Goal: Find contact information: Find contact information

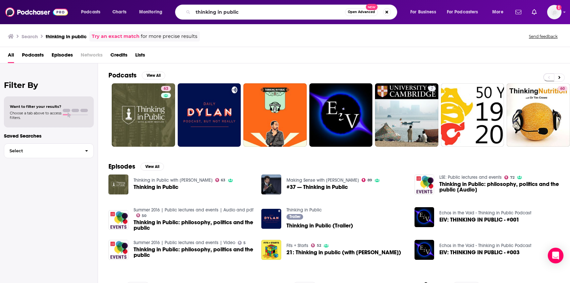
click at [149, 0] on html "Podcasts Charts Monitoring thinking in public Open Advanced New For Business Fo…" at bounding box center [285, 141] width 570 height 283
type input "heart break to strength"
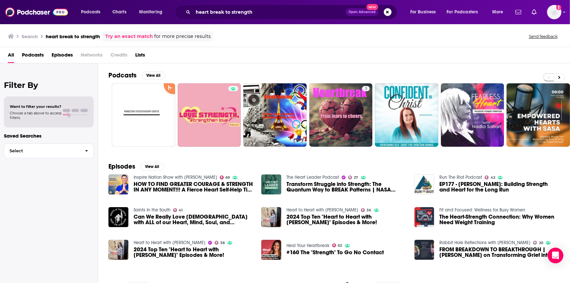
click at [73, 80] on h2 "Filter By" at bounding box center [49, 84] width 90 height 9
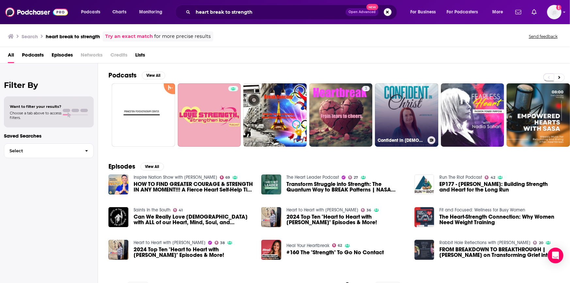
click at [395, 104] on link "Confident in [DEMOGRAPHIC_DATA] | Overcome Self-Doubt, Strengthen Faith, Suppor…" at bounding box center [406, 114] width 63 height 63
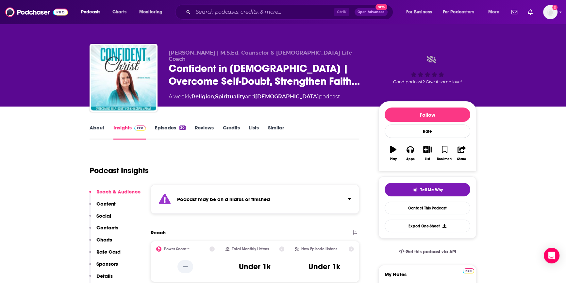
click at [170, 126] on link "Episodes 20" at bounding box center [170, 132] width 31 height 15
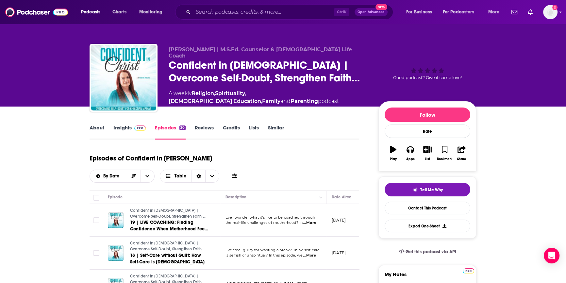
click at [125, 126] on link "Insights" at bounding box center [129, 132] width 32 height 15
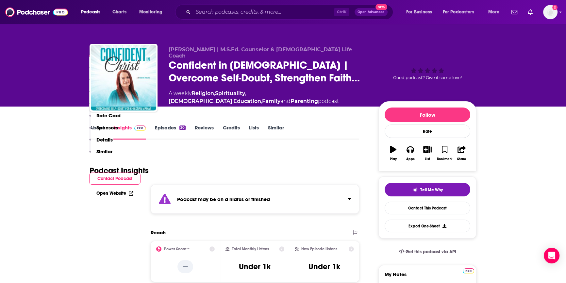
scroll to position [178, 0]
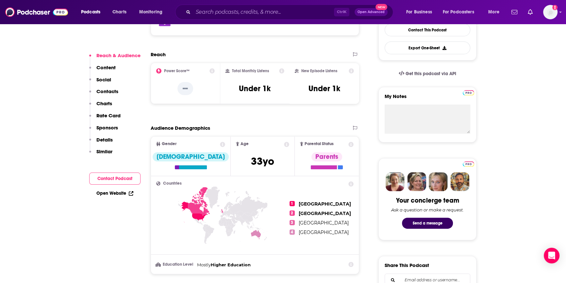
click at [111, 178] on button "Contact Podcast" at bounding box center [114, 179] width 51 height 12
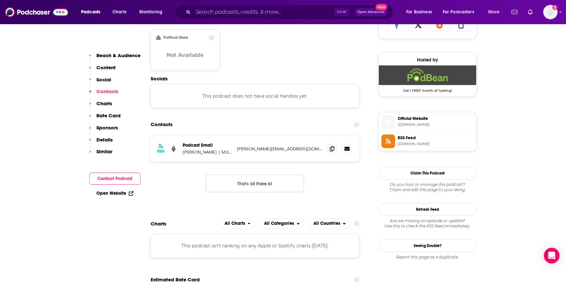
scroll to position [478, 0]
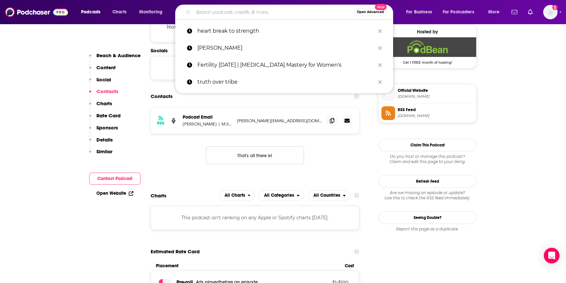
click at [211, 12] on input "Search podcasts, credits, & more..." at bounding box center [273, 12] width 161 height 10
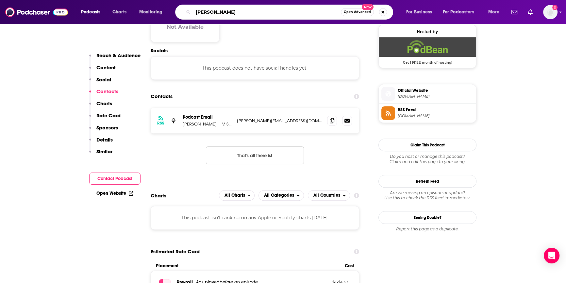
type input "[PERSON_NAME]"
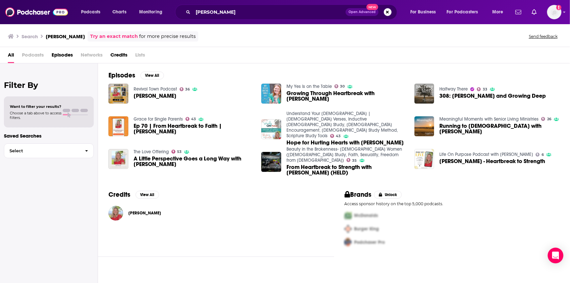
click at [139, 211] on span "[PERSON_NAME]" at bounding box center [144, 213] width 33 height 5
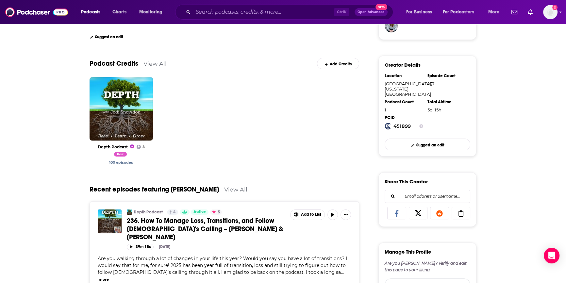
scroll to position [178, 0]
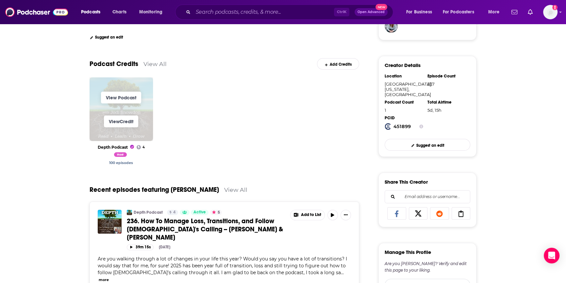
click at [133, 128] on span "View Credit" at bounding box center [121, 122] width 63 height 24
click at [125, 92] on link "View Podcast" at bounding box center [121, 98] width 40 height 12
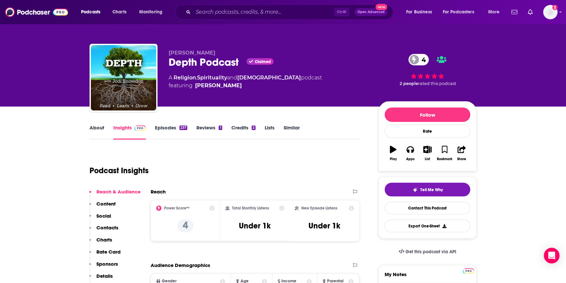
click at [160, 128] on link "Episodes 237" at bounding box center [171, 132] width 32 height 15
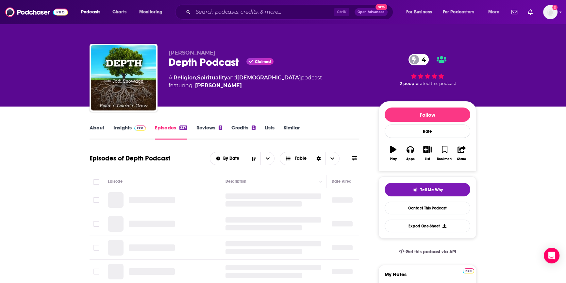
click at [127, 128] on link "Insights" at bounding box center [129, 132] width 32 height 15
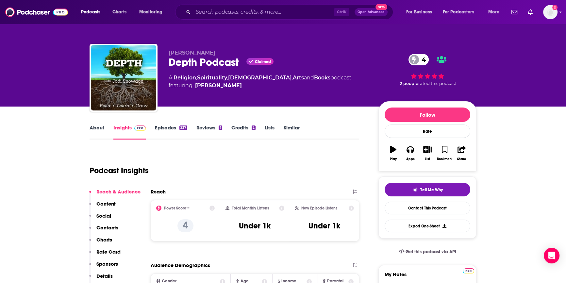
scroll to position [119, 0]
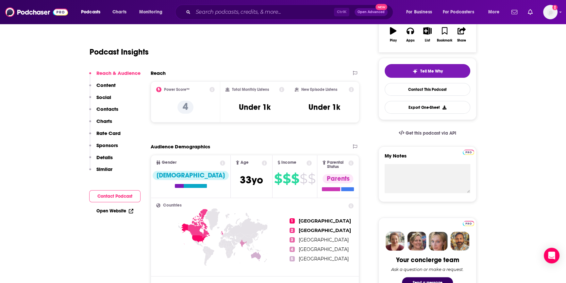
click at [116, 195] on button "Contact Podcast" at bounding box center [114, 196] width 51 height 12
click at [113, 195] on button "Contact Podcast" at bounding box center [114, 196] width 51 height 12
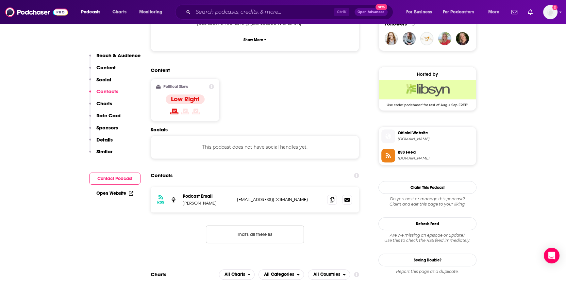
scroll to position [526, 0]
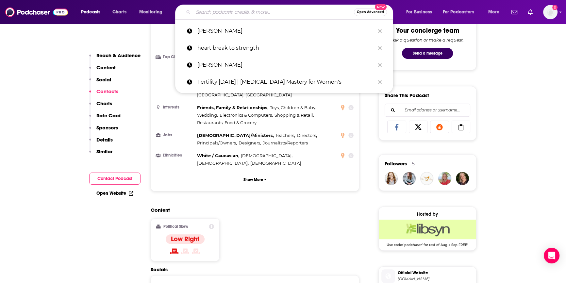
click at [216, 9] on input "Search podcasts, credits, & more..." at bounding box center [273, 12] width 161 height 10
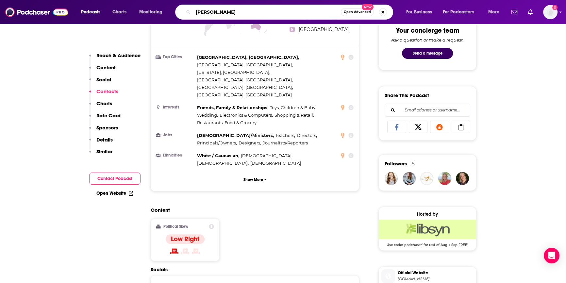
type input "[PERSON_NAME]"
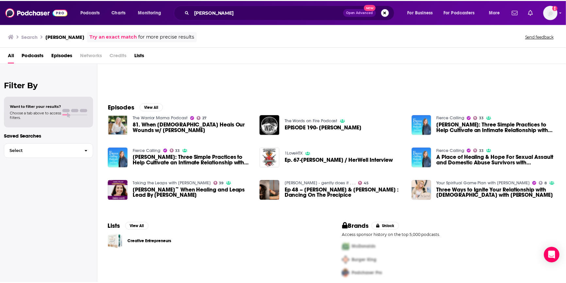
scroll to position [64, 0]
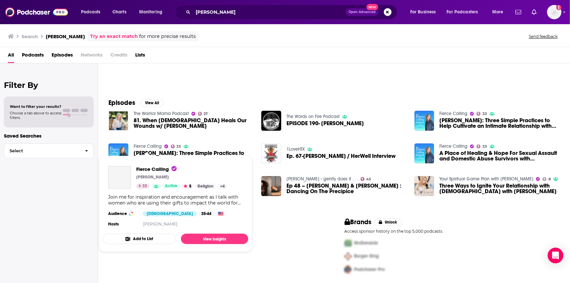
click at [157, 144] on link "Fierce Calling" at bounding box center [148, 147] width 28 height 6
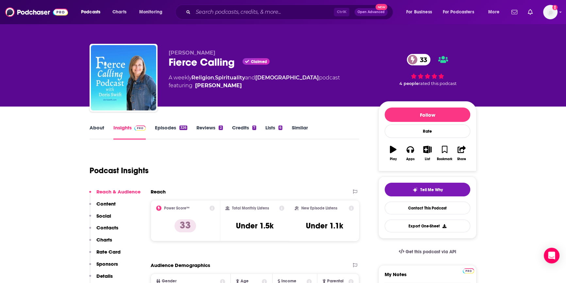
scroll to position [119, 0]
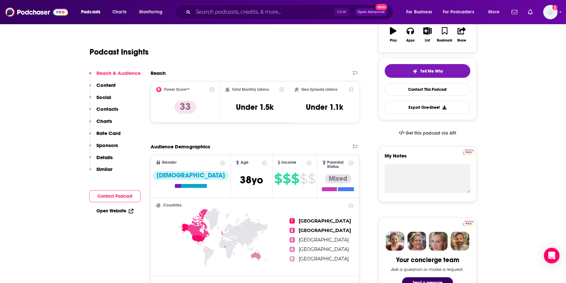
click at [114, 193] on button "Contact Podcast" at bounding box center [114, 196] width 51 height 12
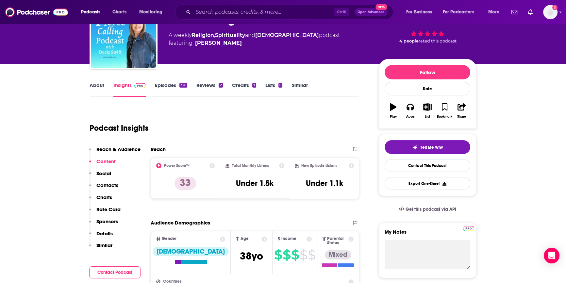
scroll to position [0, 0]
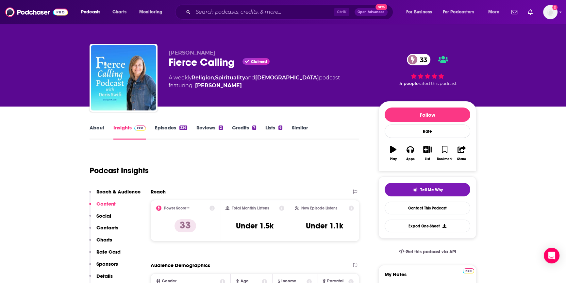
click at [163, 127] on link "Episodes 326" at bounding box center [171, 132] width 32 height 15
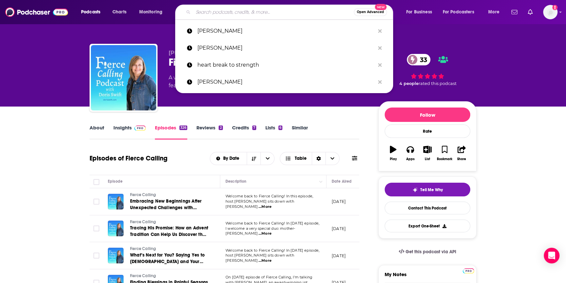
click at [211, 13] on input "Search podcasts, credits, & more..." at bounding box center [273, 12] width 161 height 10
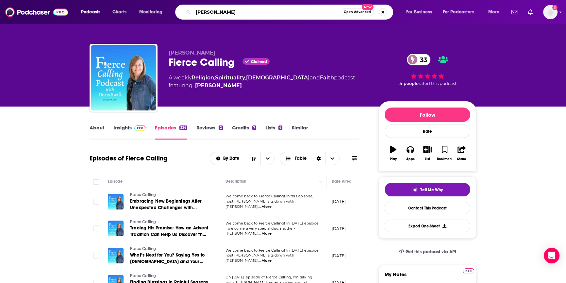
type input "[PERSON_NAME]"
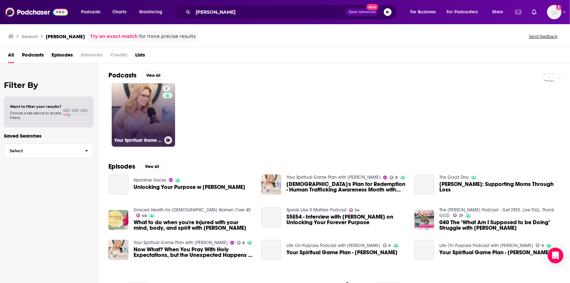
click at [156, 133] on link "8 Your Spiritual Game Plan with [PERSON_NAME]" at bounding box center [143, 114] width 63 height 63
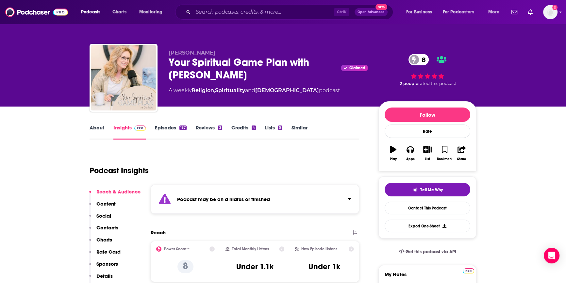
click at [165, 125] on link "Episodes 137" at bounding box center [171, 132] width 32 height 15
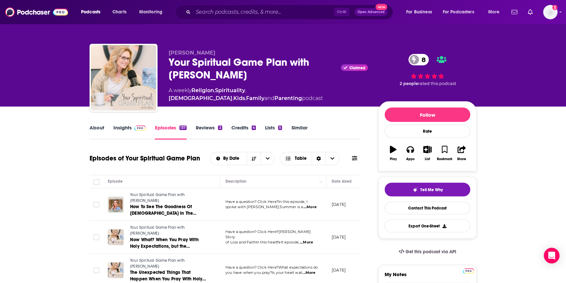
click at [125, 127] on link "Insights" at bounding box center [129, 132] width 32 height 15
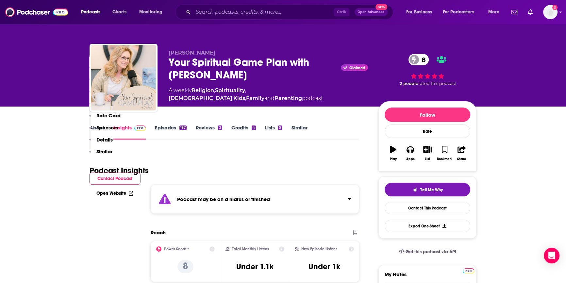
scroll to position [297, 0]
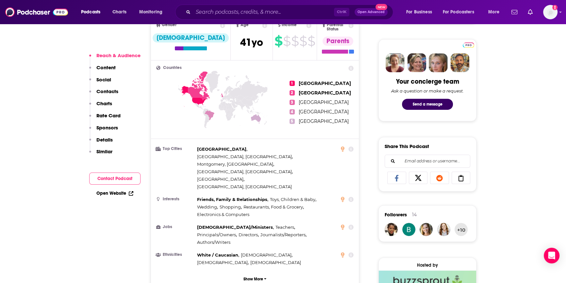
click at [110, 178] on button "Contact Podcast" at bounding box center [114, 179] width 51 height 12
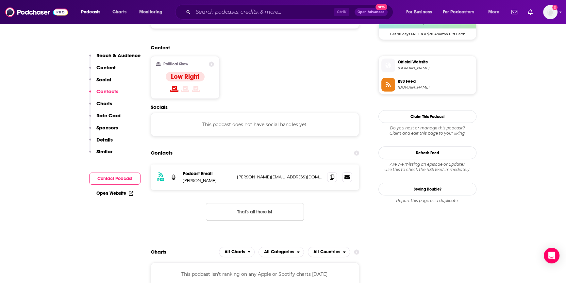
scroll to position [568, 0]
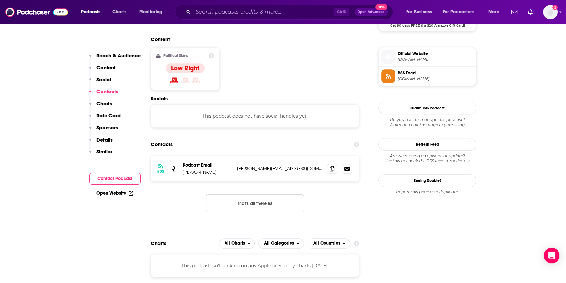
click at [201, 15] on input "Search podcasts, credits, & more..." at bounding box center [263, 12] width 141 height 10
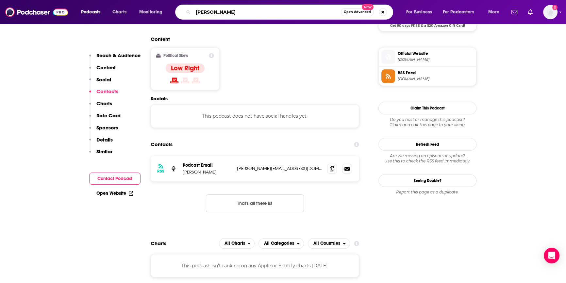
type input "[PERSON_NAME]"
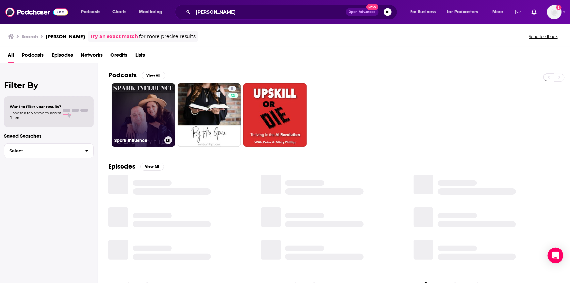
click at [153, 117] on link "Spark Influence" at bounding box center [143, 114] width 63 height 63
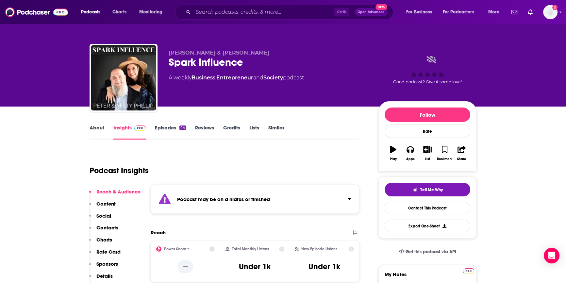
click at [169, 127] on link "Episodes 44" at bounding box center [170, 132] width 31 height 15
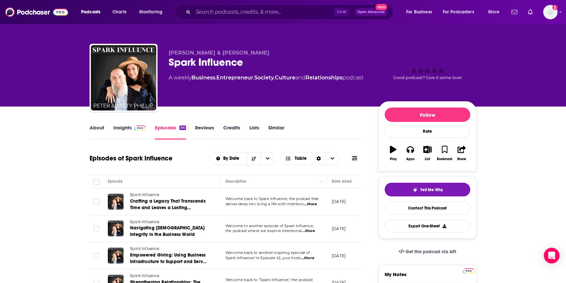
click at [346, 201] on p "[DATE]" at bounding box center [339, 202] width 14 height 6
click at [310, 204] on span "...More" at bounding box center [310, 204] width 13 height 5
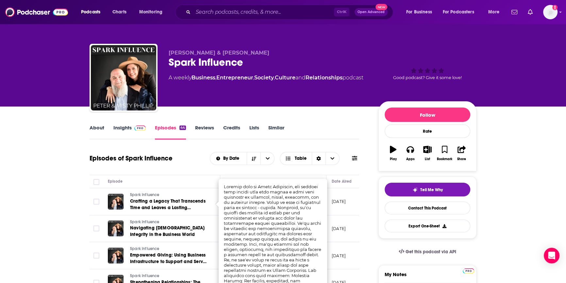
scroll to position [89, 0]
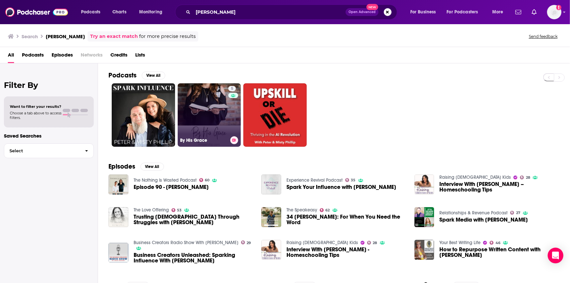
click at [199, 103] on link "5 By His Grace" at bounding box center [209, 114] width 63 height 63
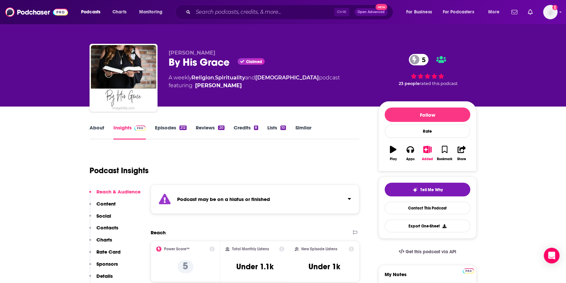
click at [172, 125] on link "Episodes 212" at bounding box center [171, 132] width 32 height 15
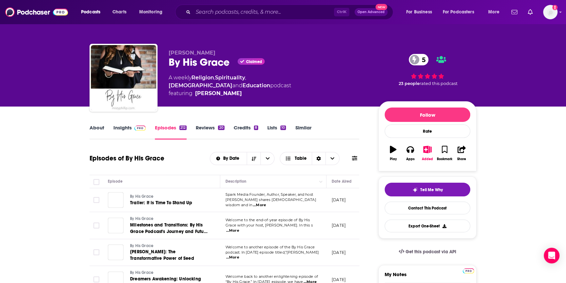
click at [167, 129] on link "Episodes 212" at bounding box center [171, 132] width 32 height 15
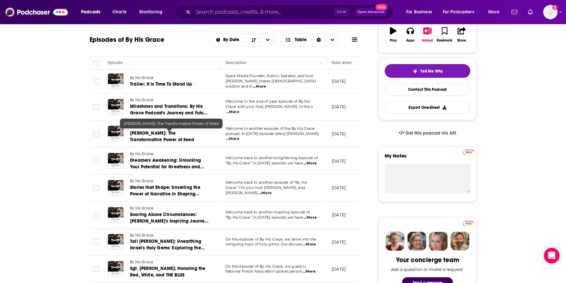
scroll to position [29, 0]
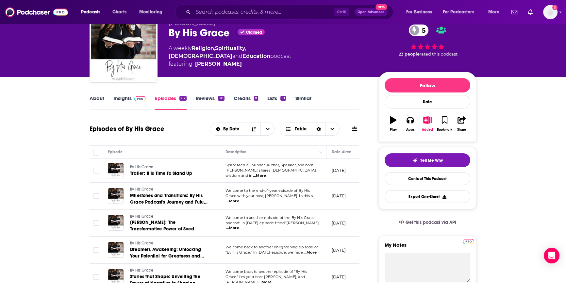
click at [118, 97] on link "Insights" at bounding box center [129, 102] width 32 height 15
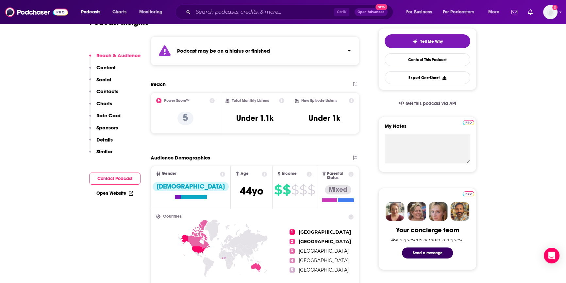
scroll to position [59, 0]
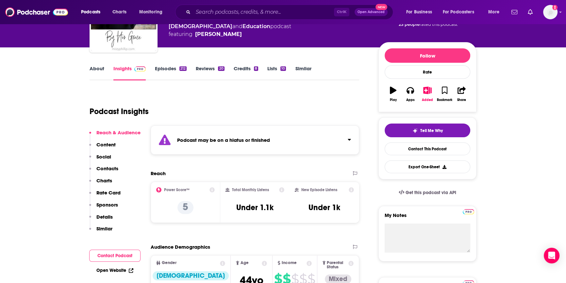
click at [166, 68] on link "Episodes 212" at bounding box center [171, 72] width 32 height 15
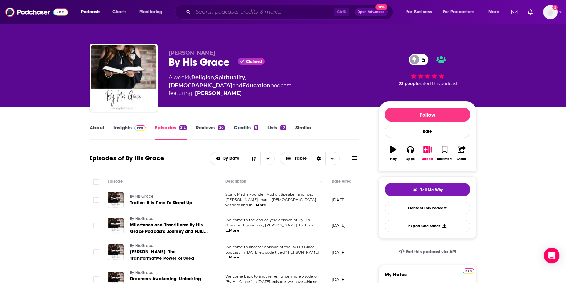
click at [242, 12] on input "Search podcasts, credits, & more..." at bounding box center [263, 12] width 141 height 10
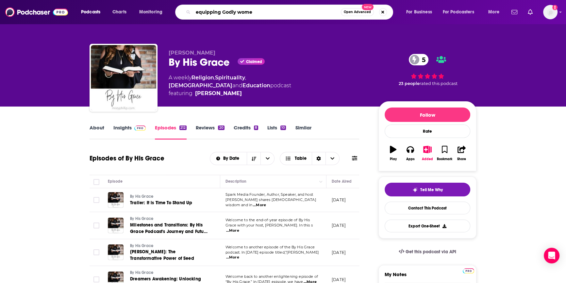
type input "equipping Godly women"
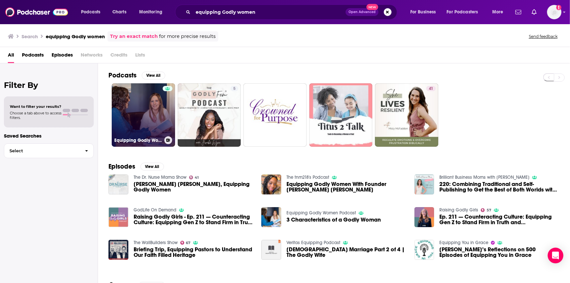
click at [154, 119] on link "Equipping Godly Women Podcast" at bounding box center [143, 114] width 63 height 63
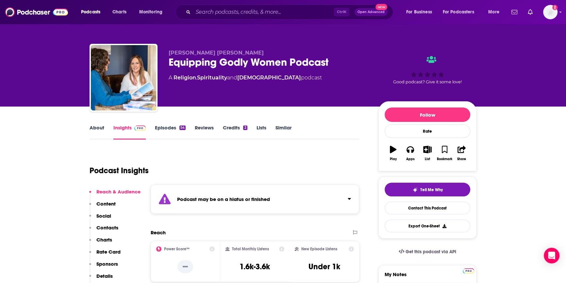
click at [162, 127] on link "Episodes 54" at bounding box center [170, 132] width 31 height 15
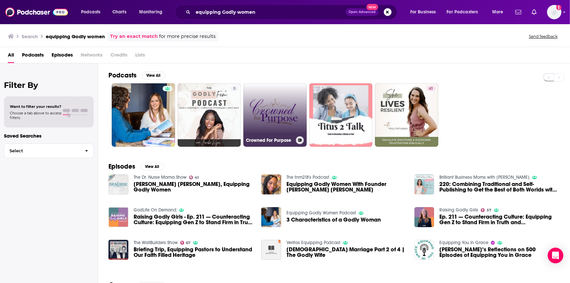
click at [270, 121] on link "Crowned For Purpose" at bounding box center [275, 114] width 63 height 63
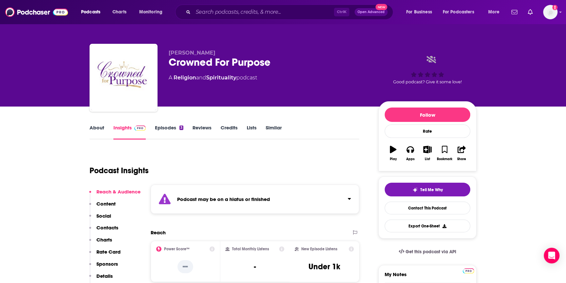
click at [167, 127] on link "Episodes 3" at bounding box center [169, 132] width 28 height 15
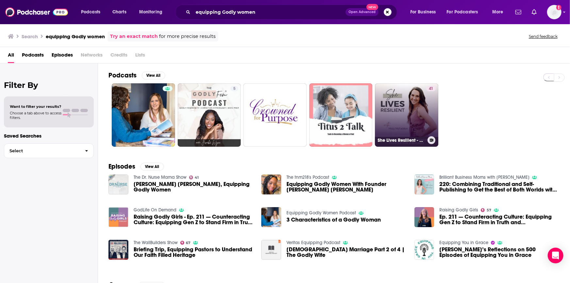
click at [416, 110] on link "41 She Lives Resilient - Emotions, Regulate Emotions, Frustration, Feeling and …" at bounding box center [406, 114] width 63 height 63
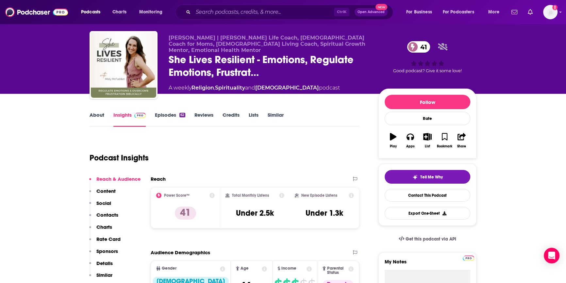
scroll to position [59, 0]
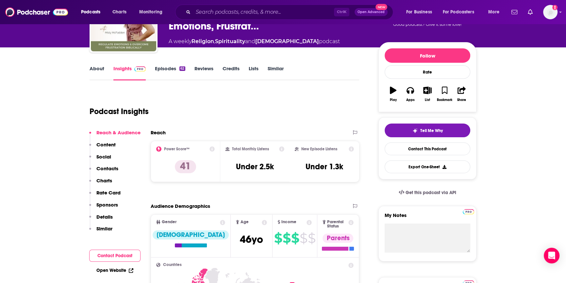
click at [156, 66] on link "Episodes 62" at bounding box center [170, 72] width 30 height 15
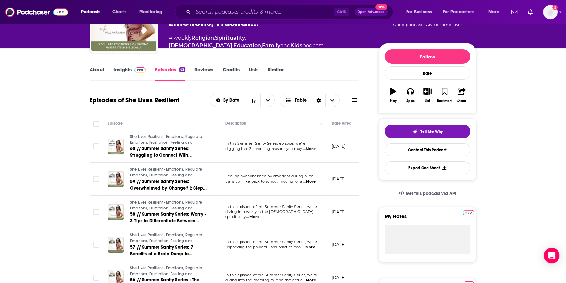
scroll to position [148, 0]
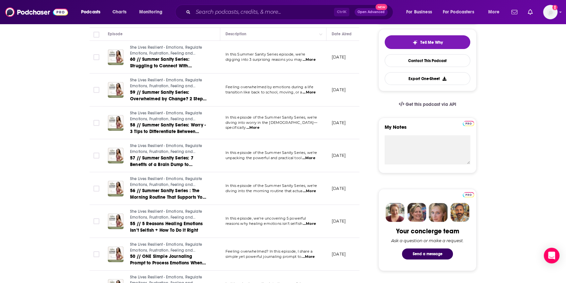
click at [315, 190] on span "...More" at bounding box center [309, 191] width 13 height 5
click at [313, 224] on span "...More" at bounding box center [309, 223] width 13 height 5
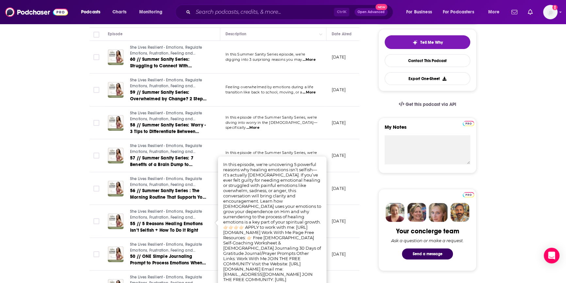
scroll to position [208, 0]
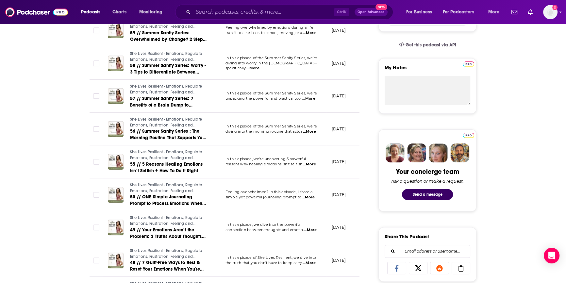
click at [316, 229] on span "...More" at bounding box center [310, 230] width 13 height 5
click at [315, 262] on span "...More" at bounding box center [309, 263] width 13 height 5
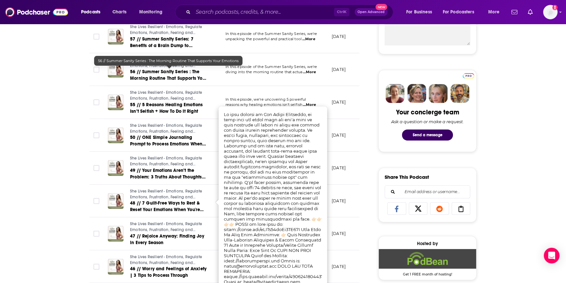
scroll to position [119, 0]
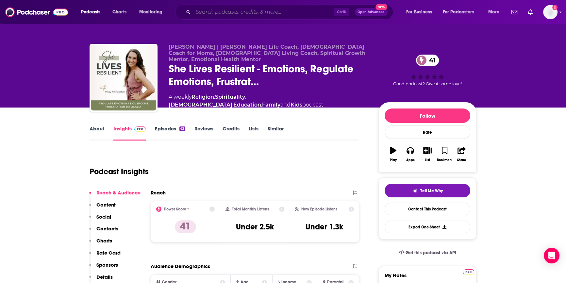
click at [223, 11] on input "Search podcasts, credits, & more..." at bounding box center [263, 12] width 141 height 10
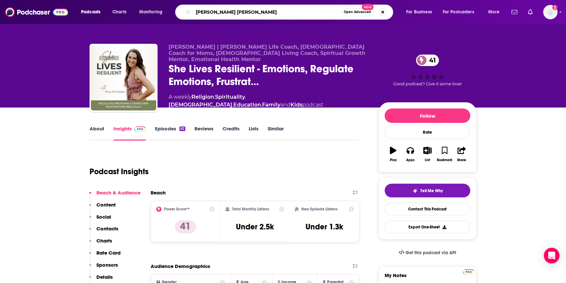
type input "[PERSON_NAME]"
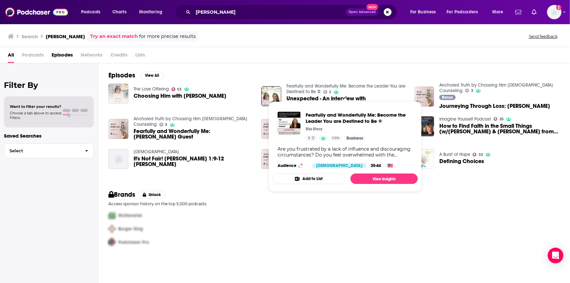
click at [312, 88] on link "Fearfully and Wonderfully Me: Become the Leader You are Destined to Be ®" at bounding box center [346, 88] width 119 height 11
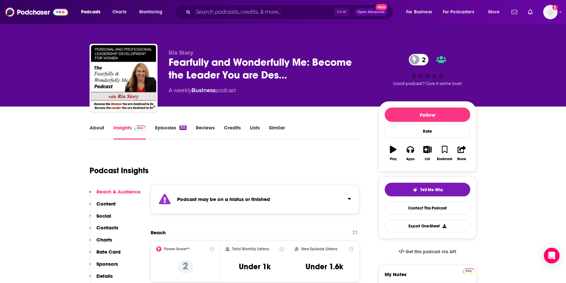
click at [167, 127] on link "Episodes 313" at bounding box center [171, 132] width 32 height 15
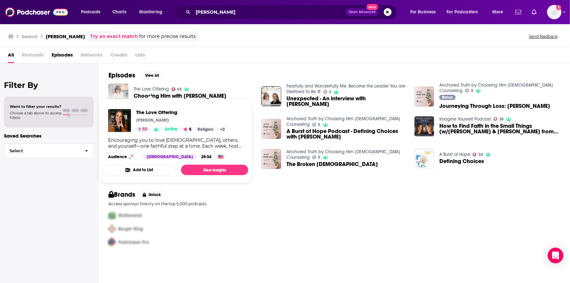
click at [157, 89] on link "The Love Offering" at bounding box center [151, 89] width 35 height 6
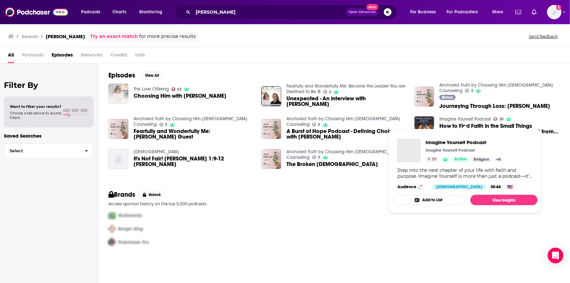
click at [474, 118] on link "Imagine Yourself Podcast" at bounding box center [466, 119] width 52 height 6
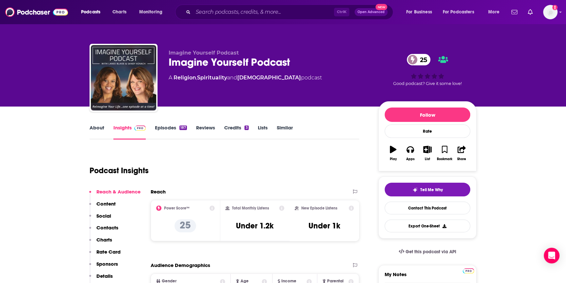
scroll to position [59, 0]
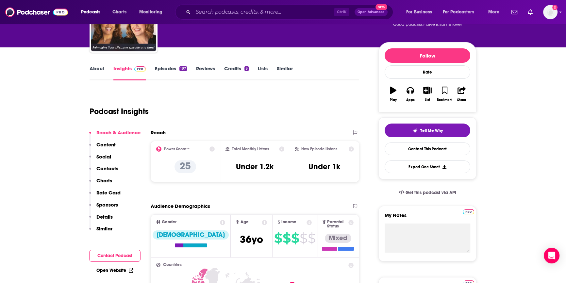
click at [168, 70] on link "Episodes 187" at bounding box center [171, 72] width 32 height 15
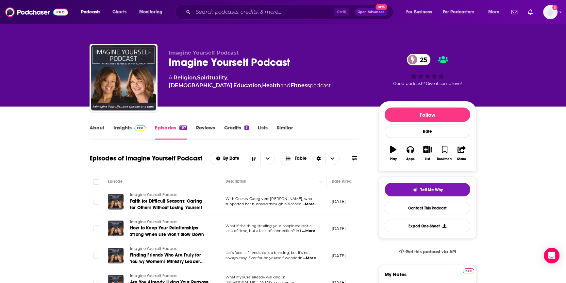
click at [127, 128] on link "Insights" at bounding box center [129, 132] width 32 height 15
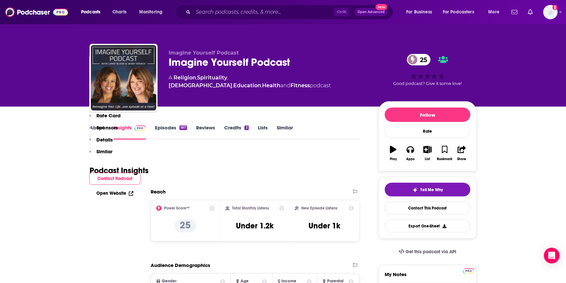
scroll to position [178, 0]
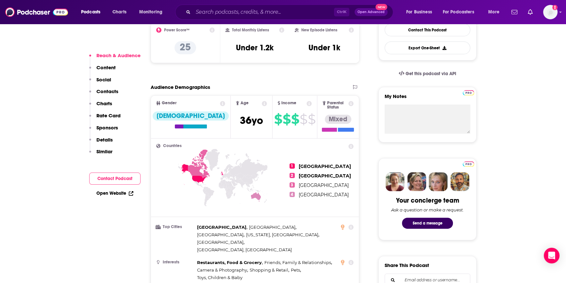
click at [118, 193] on link "Open Website" at bounding box center [114, 194] width 37 height 6
click at [111, 177] on button "Contact Podcast" at bounding box center [114, 179] width 51 height 12
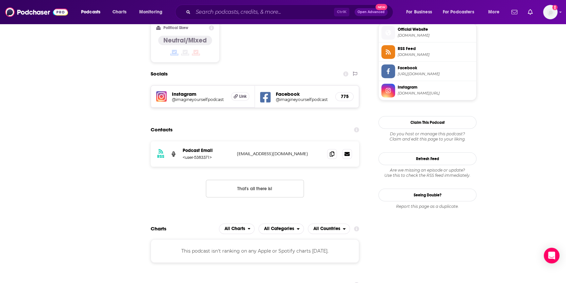
scroll to position [0, 0]
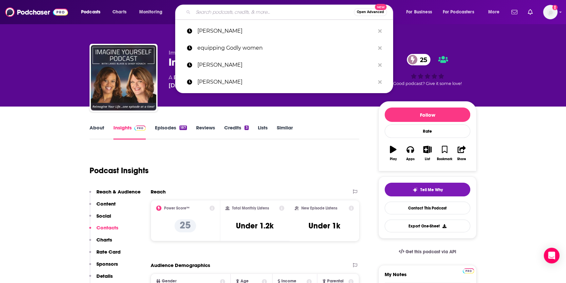
click at [218, 12] on input "Search podcasts, credits, & more..." at bounding box center [273, 12] width 161 height 10
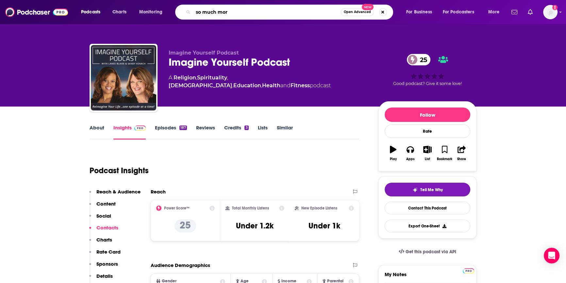
type input "so much more"
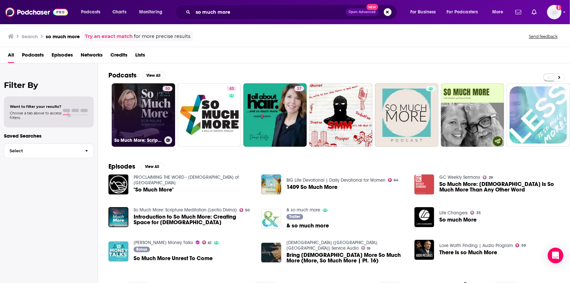
click at [156, 129] on link "50 So Much More: Scripture Meditation (Lectio Divina)" at bounding box center [143, 114] width 63 height 63
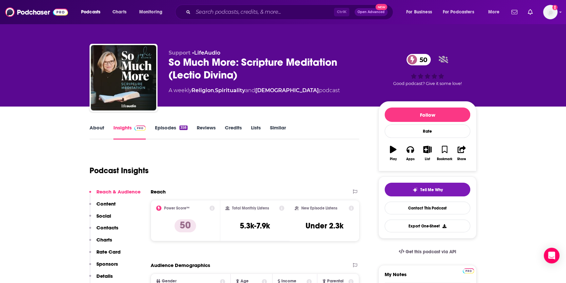
click at [160, 128] on link "Episodes 358" at bounding box center [171, 132] width 33 height 15
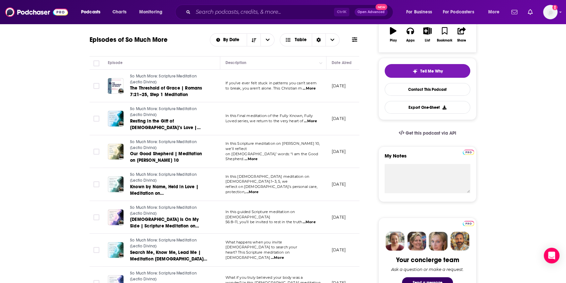
scroll to position [386, 0]
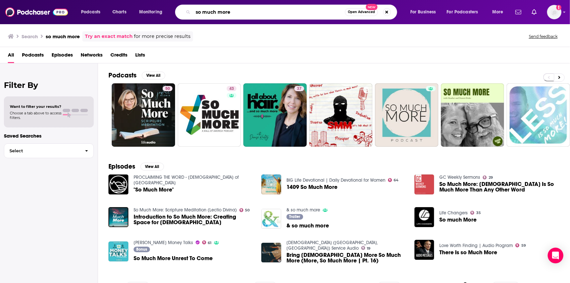
drag, startPoint x: 240, startPoint y: 10, endPoint x: 136, endPoint y: -3, distance: 105.2
click at [136, 0] on html "Podcasts Charts Monitoring so much more Open Advanced New For Business For Podc…" at bounding box center [285, 141] width 570 height 283
type input "[PERSON_NAME]"
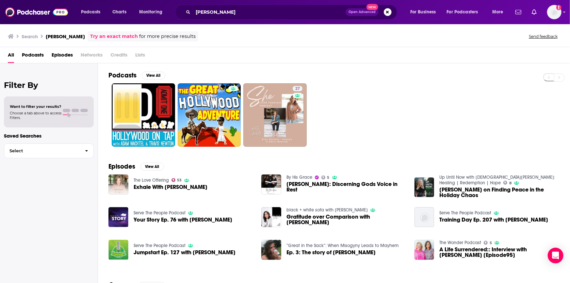
click at [158, 186] on span "Exhale With [PERSON_NAME]" at bounding box center [171, 187] width 74 height 6
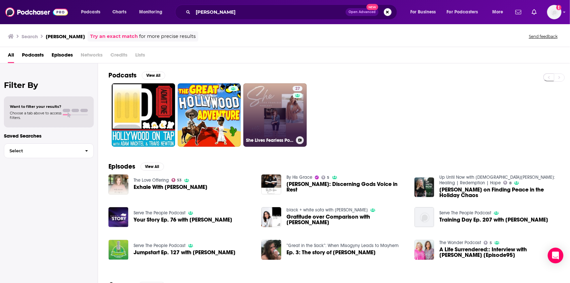
click at [271, 116] on link "27 She Lives Fearless Podcast" at bounding box center [275, 114] width 63 height 63
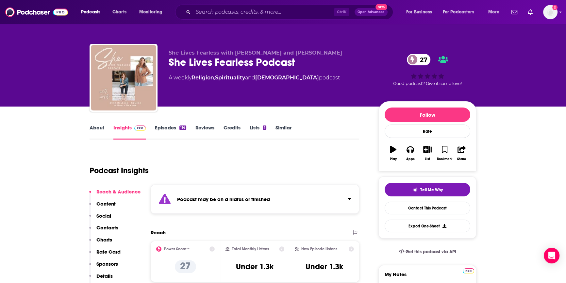
click at [168, 126] on link "Episodes 114" at bounding box center [170, 132] width 31 height 15
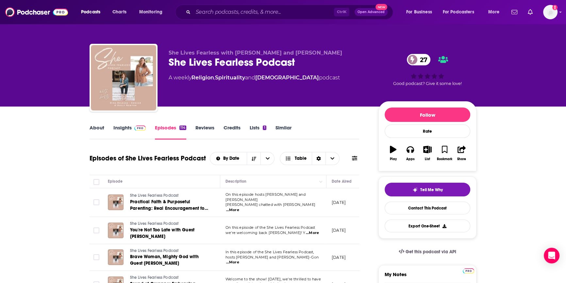
click at [123, 129] on link "Insights" at bounding box center [129, 132] width 32 height 15
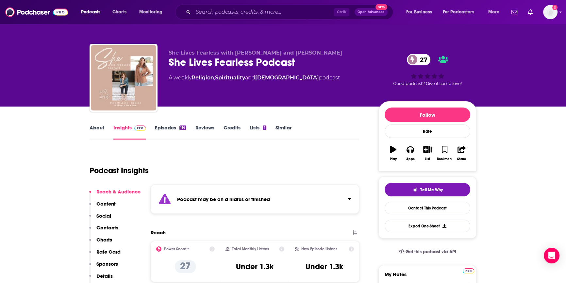
scroll to position [89, 0]
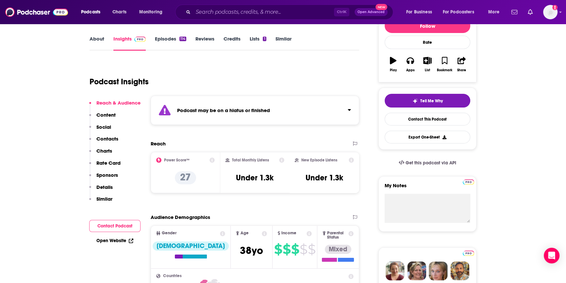
click at [114, 225] on button "Contact Podcast" at bounding box center [114, 226] width 51 height 12
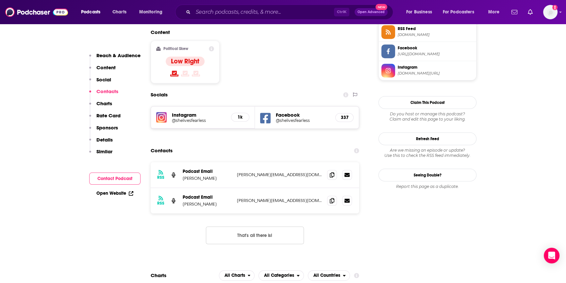
scroll to position [572, 0]
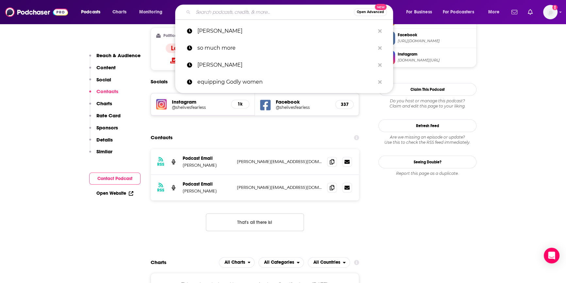
click at [211, 12] on input "Search podcasts, credits, & more..." at bounding box center [273, 12] width 161 height 10
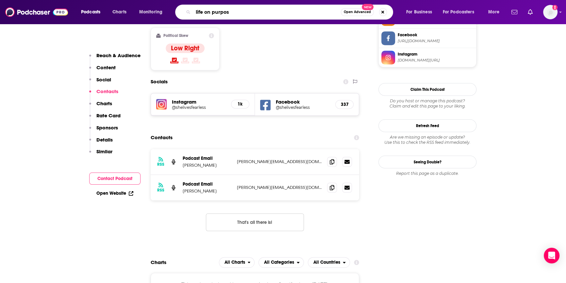
type input "life on purpose"
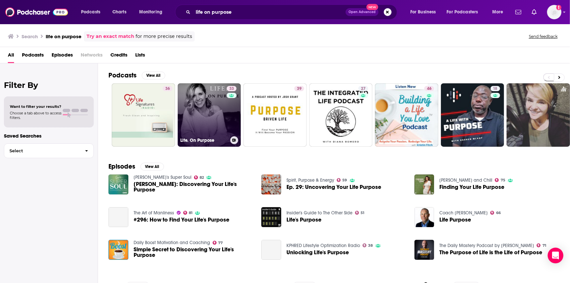
click at [203, 117] on link "33 Life. On Purpose" at bounding box center [209, 114] width 63 height 63
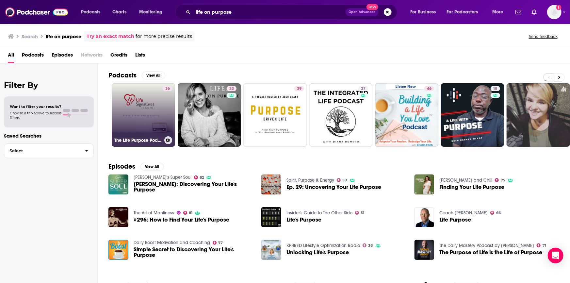
click at [129, 115] on link "36 The Life Purpose Podcast on Life Signatures Radio" at bounding box center [143, 114] width 63 height 63
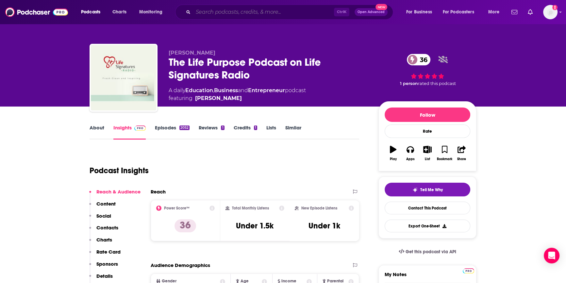
click at [213, 9] on input "Search podcasts, credits, & more..." at bounding box center [263, 12] width 141 height 10
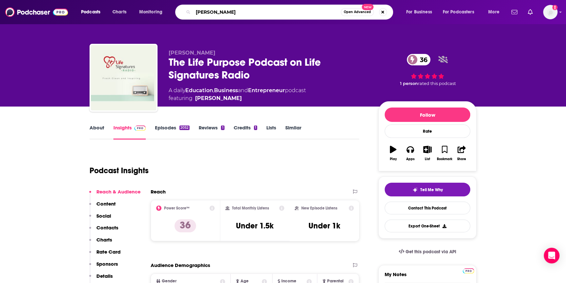
type input "[PERSON_NAME]"
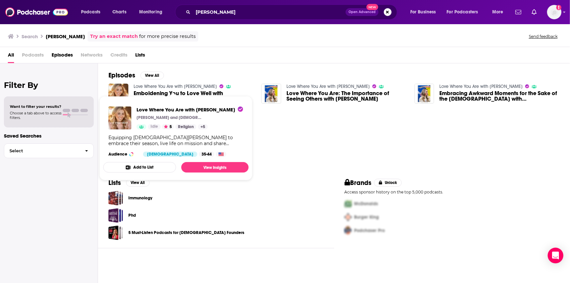
click at [151, 86] on link "Love Where You Are with [PERSON_NAME]" at bounding box center [175, 87] width 83 height 6
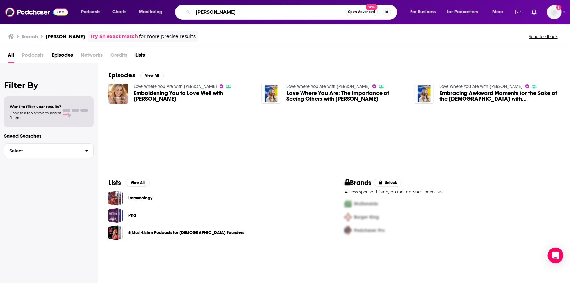
drag, startPoint x: 270, startPoint y: 12, endPoint x: 85, endPoint y: -10, distance: 186.6
click at [85, 0] on html "Podcasts Charts Monitoring [PERSON_NAME] Open Advanced New For Business For Pod…" at bounding box center [285, 141] width 570 height 283
type input "seek first ceo"
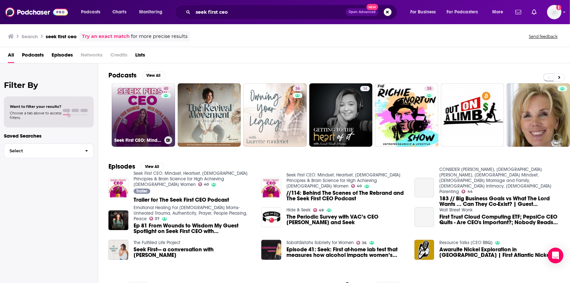
click at [158, 111] on link "40 Seek First CEO: Mindset, Heartset, [DEMOGRAPHIC_DATA] Principles & Brain Sci…" at bounding box center [143, 114] width 63 height 63
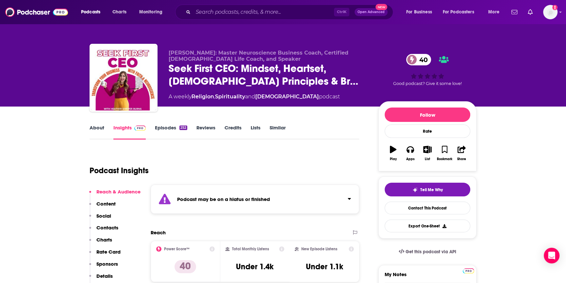
click at [164, 127] on link "Episodes 252" at bounding box center [171, 132] width 32 height 15
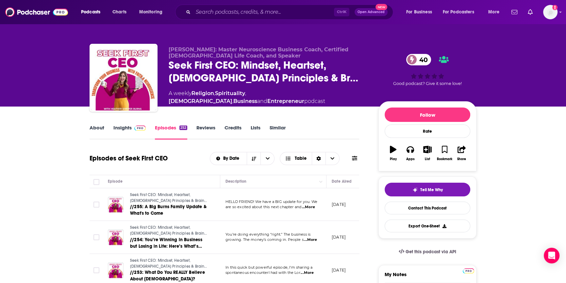
click at [309, 208] on span "...More" at bounding box center [308, 207] width 13 height 5
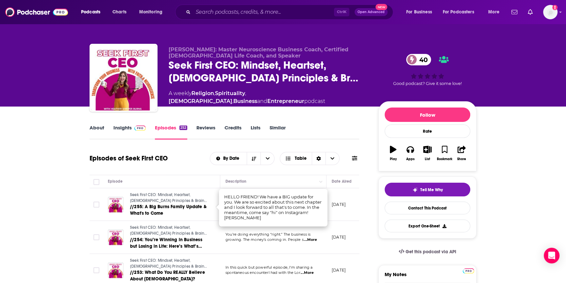
click at [127, 125] on link "Insights" at bounding box center [129, 132] width 32 height 15
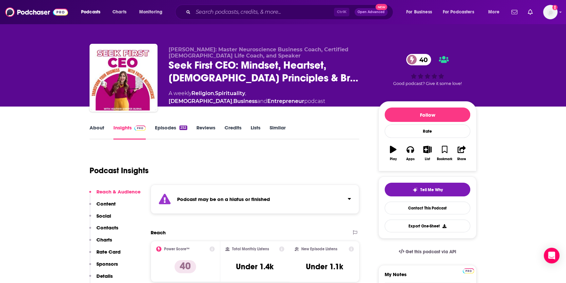
scroll to position [89, 0]
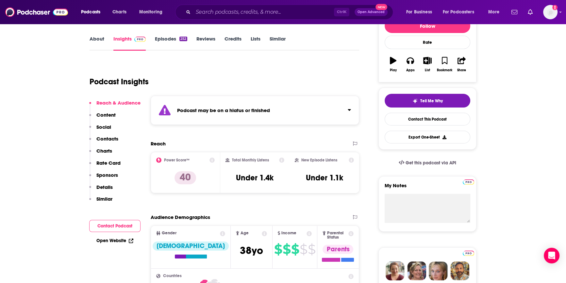
click at [117, 228] on button "Contact Podcast" at bounding box center [114, 226] width 51 height 12
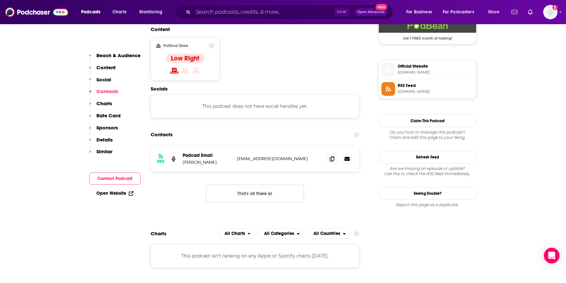
scroll to position [560, 0]
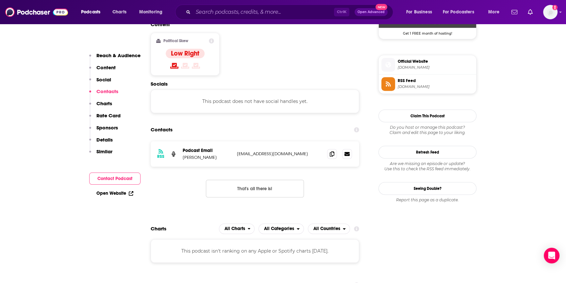
drag, startPoint x: 310, startPoint y: 123, endPoint x: 237, endPoint y: 129, distance: 73.4
click at [237, 141] on div "RSS Podcast Email [PERSON_NAME] [EMAIL_ADDRESS][DOMAIN_NAME] [EMAIL_ADDRESS][DO…" at bounding box center [255, 153] width 209 height 25
copy p "[EMAIL_ADDRESS][DOMAIN_NAME]"
click at [191, 11] on div "Ctrl K Open Advanced New" at bounding box center [284, 12] width 218 height 15
click at [202, 11] on input "Search podcasts, credits, & more..." at bounding box center [263, 12] width 141 height 10
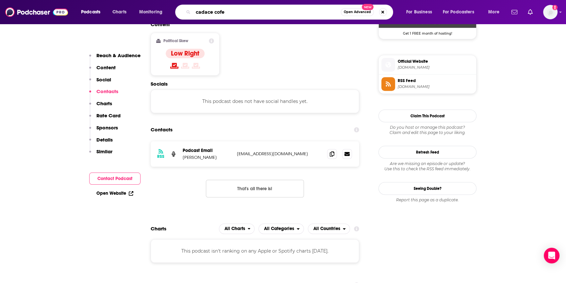
type input "[PERSON_NAME]"
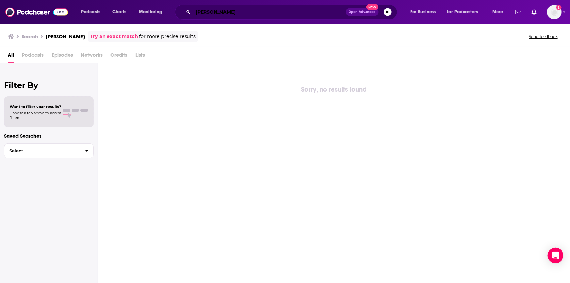
click at [204, 10] on input "[PERSON_NAME]" at bounding box center [269, 12] width 153 height 10
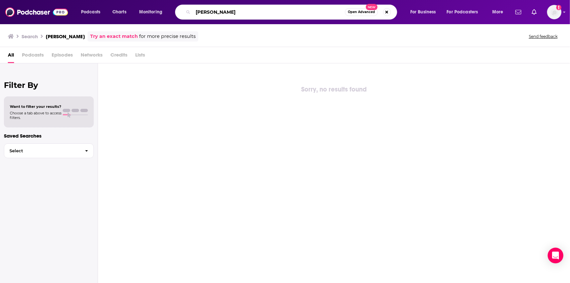
type input "[PERSON_NAME]"
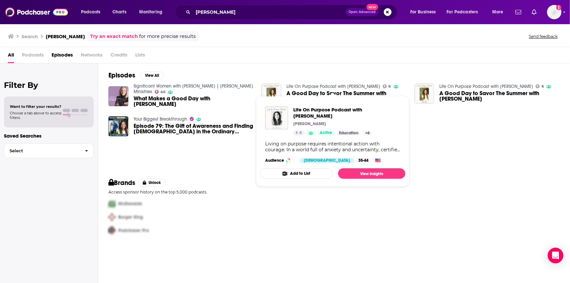
click at [305, 85] on link "Life On Purpose Podcast with [PERSON_NAME]" at bounding box center [334, 87] width 94 height 6
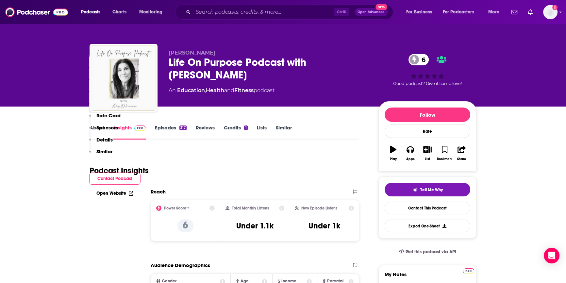
scroll to position [148, 0]
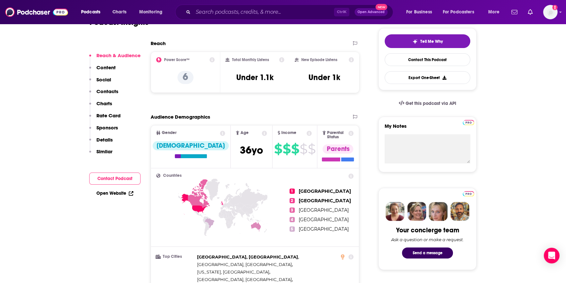
click at [116, 176] on button "Contact Podcast" at bounding box center [114, 179] width 51 height 12
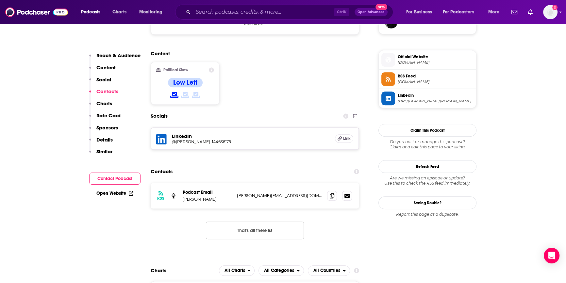
scroll to position [539, 0]
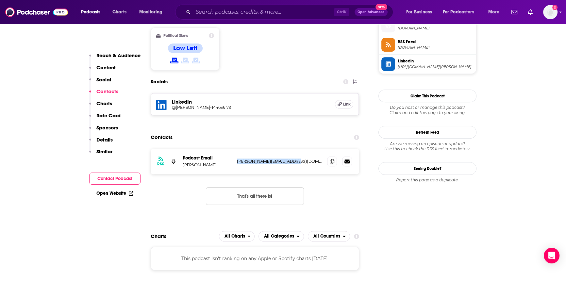
drag, startPoint x: 300, startPoint y: 121, endPoint x: 238, endPoint y: 127, distance: 62.7
click at [238, 149] on div "RSS Podcast Email [PERSON_NAME] [PERSON_NAME][EMAIL_ADDRESS][DOMAIN_NAME] [PERS…" at bounding box center [255, 161] width 209 height 25
copy p "[PERSON_NAME][EMAIL_ADDRESS][DOMAIN_NAME]"
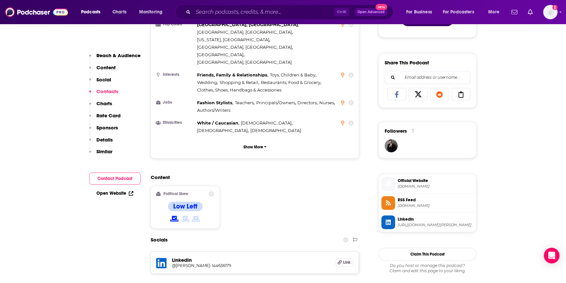
scroll to position [361, 0]
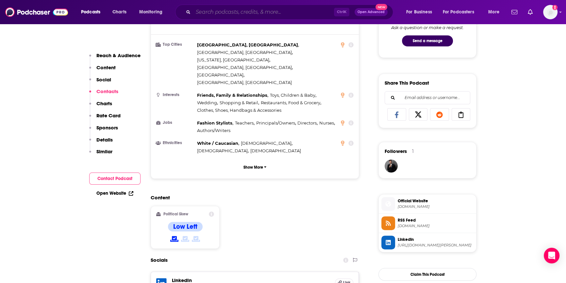
click at [223, 13] on input "Search podcasts, credits, & more..." at bounding box center [263, 12] width 141 height 10
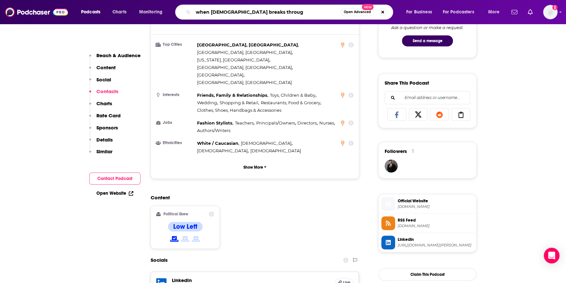
type input "when [DEMOGRAPHIC_DATA] breaks through"
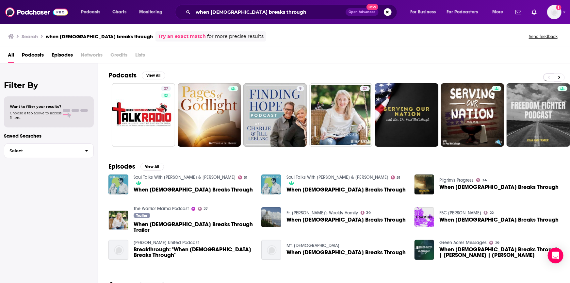
click at [167, 187] on span "When [DEMOGRAPHIC_DATA] Breaks Through" at bounding box center [193, 190] width 119 height 6
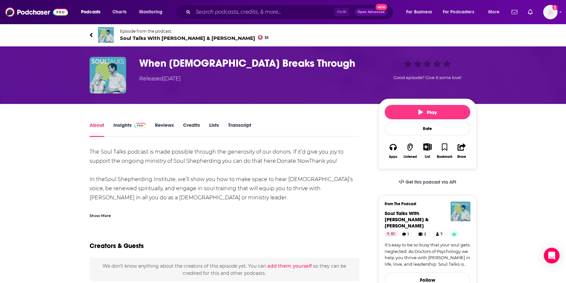
click at [127, 125] on link "Insights" at bounding box center [129, 129] width 32 height 15
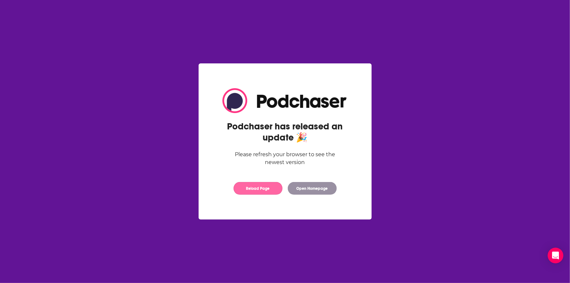
click at [266, 191] on button "Reload Page" at bounding box center [258, 188] width 49 height 13
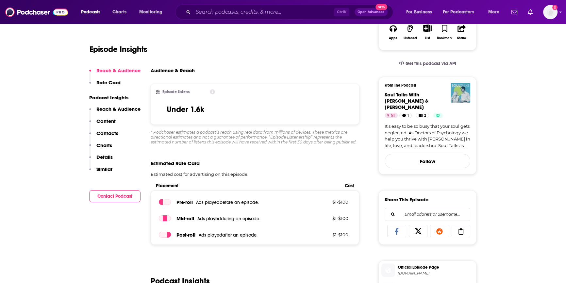
click at [127, 195] on button "Contact Podcast" at bounding box center [114, 196] width 51 height 12
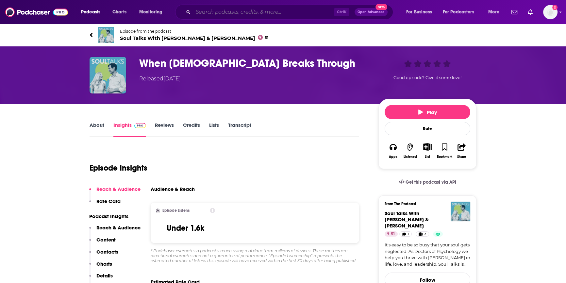
click at [226, 13] on input "Search podcasts, credits, & more..." at bounding box center [263, 12] width 141 height 10
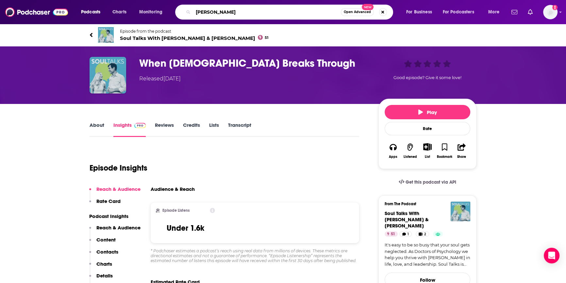
type input "bethany kimsey"
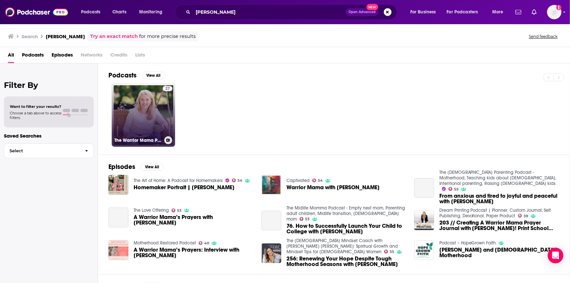
click at [156, 127] on link "27 The Warrior Mama Podcast" at bounding box center [143, 114] width 63 height 63
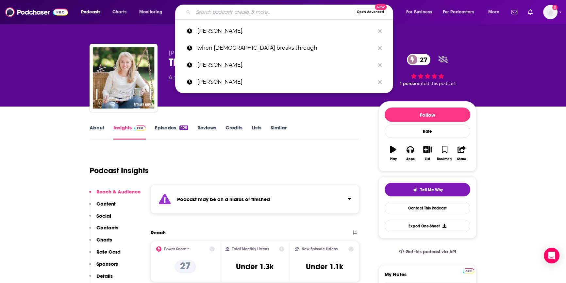
click at [208, 14] on input "Search podcasts, credits, & more..." at bounding box center [273, 12] width 161 height 10
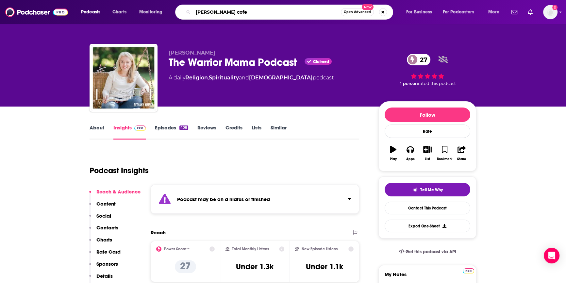
type input "[PERSON_NAME]"
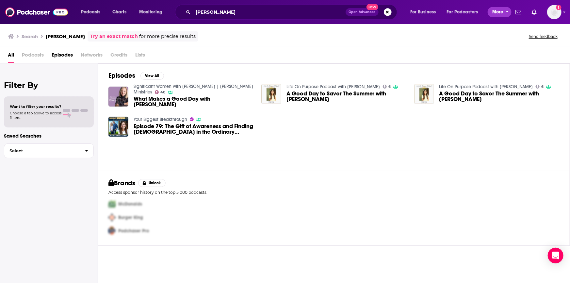
click at [504, 11] on button "More" at bounding box center [500, 12] width 24 height 10
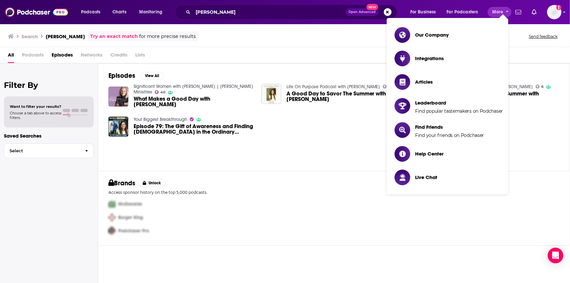
click at [566, 11] on div "Podcasts Charts Monitoring candace cofer Open Advanced New For Business For Pod…" at bounding box center [285, 12] width 570 height 24
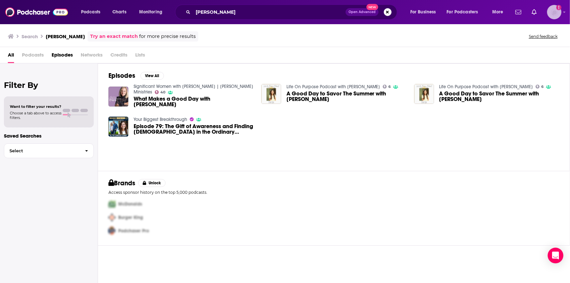
click at [565, 12] on icon "Show profile menu" at bounding box center [565, 12] width 2 height 1
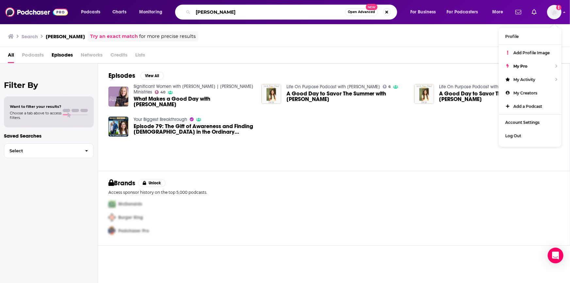
drag, startPoint x: 241, startPoint y: 14, endPoint x: 193, endPoint y: 9, distance: 48.6
click at [193, 9] on input "[PERSON_NAME]" at bounding box center [269, 12] width 152 height 10
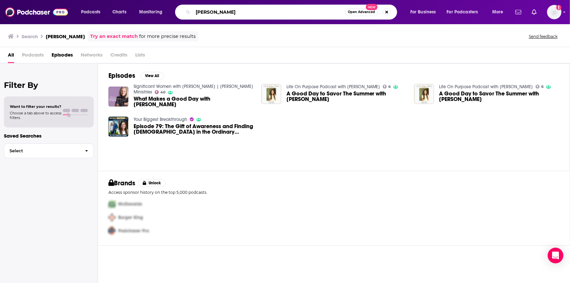
type input "somer colbert"
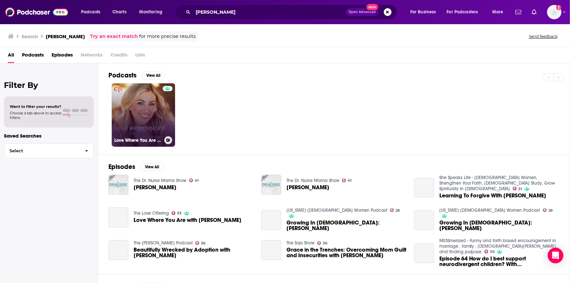
click at [163, 127] on div at bounding box center [168, 111] width 10 height 50
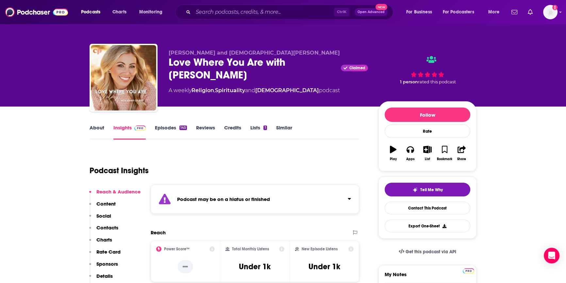
click at [168, 127] on link "Episodes 145" at bounding box center [171, 132] width 32 height 15
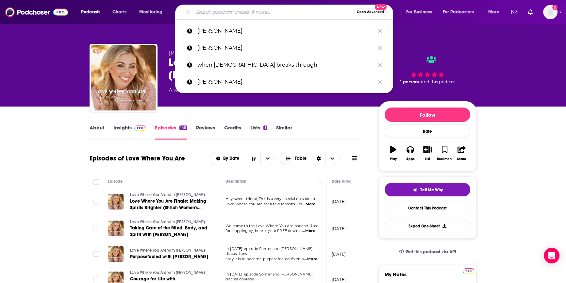
click at [221, 13] on input "Search podcasts, credits, & more..." at bounding box center [273, 12] width 161 height 10
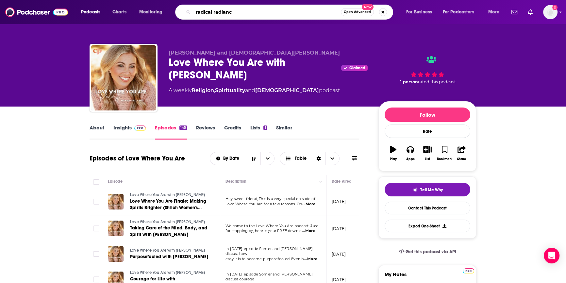
type input "radical radiance"
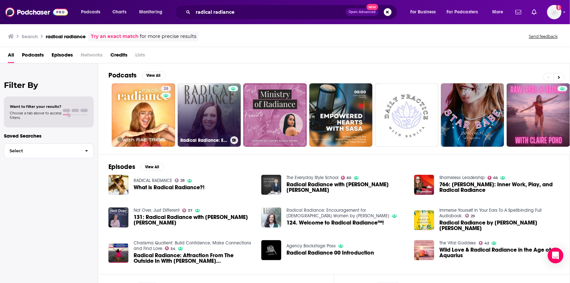
click at [193, 114] on link "Radical Radiance: Encouragement for Christian Women by Rebecca George" at bounding box center [209, 114] width 63 height 63
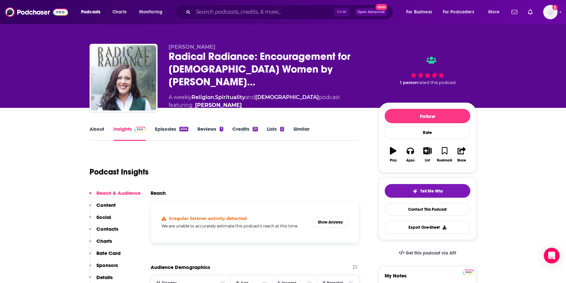
click at [169, 127] on link "Episodes 404" at bounding box center [171, 133] width 33 height 15
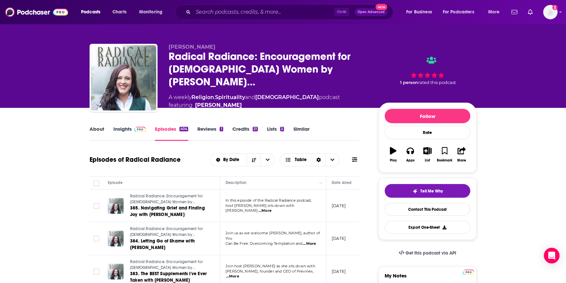
click at [120, 128] on link "Insights" at bounding box center [129, 133] width 32 height 15
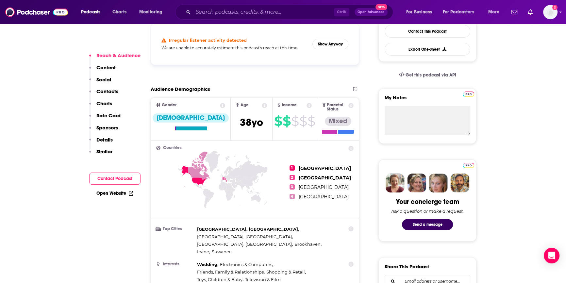
click at [110, 179] on button "Contact Podcast" at bounding box center [114, 179] width 51 height 12
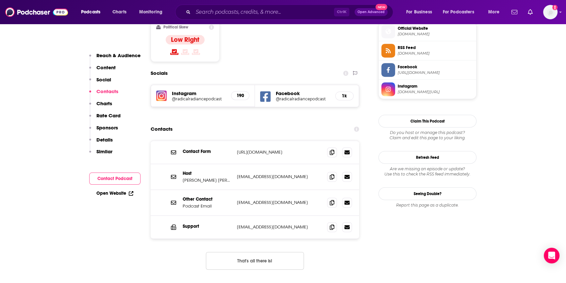
scroll to position [540, 0]
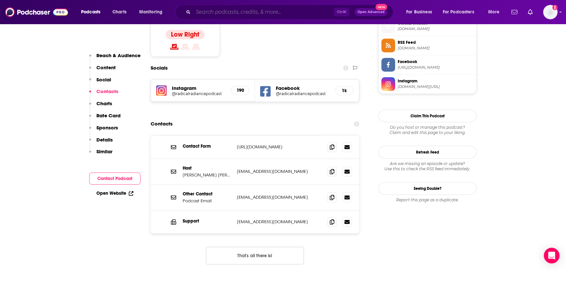
click at [221, 13] on input "Search podcasts, credits, & more..." at bounding box center [263, 12] width 141 height 10
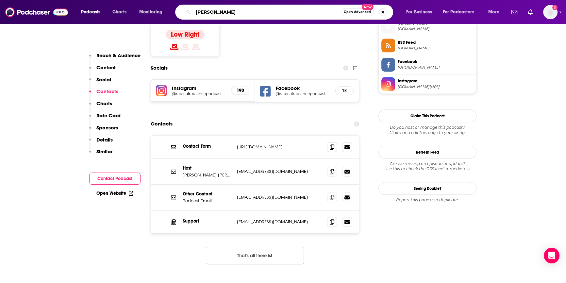
type input "rachael gilbert"
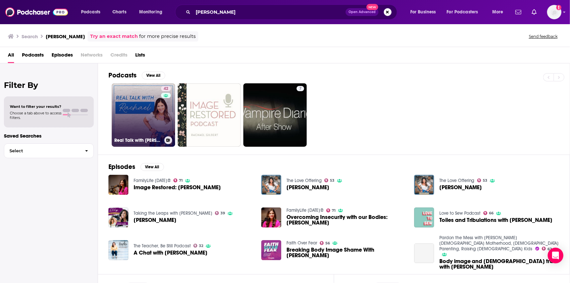
click at [154, 123] on link "42 Real Talk with Rachael Podcast" at bounding box center [143, 114] width 63 height 63
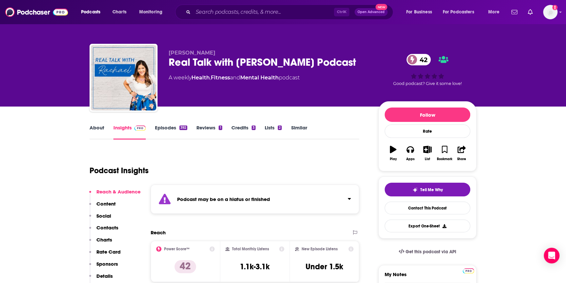
click at [173, 127] on link "Episodes 392" at bounding box center [171, 132] width 32 height 15
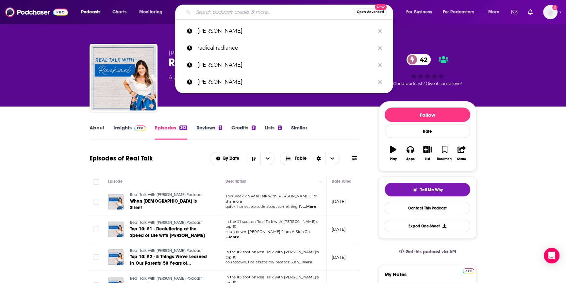
click at [214, 14] on input "Search podcasts, credits, & more..." at bounding box center [273, 12] width 161 height 10
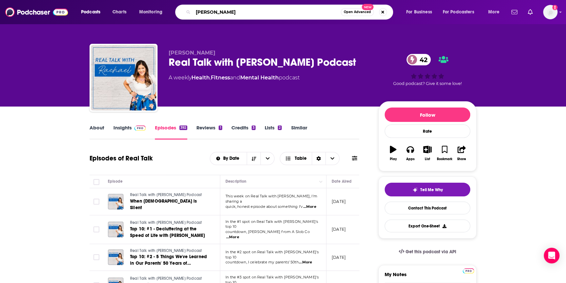
type input "jeremy taylor"
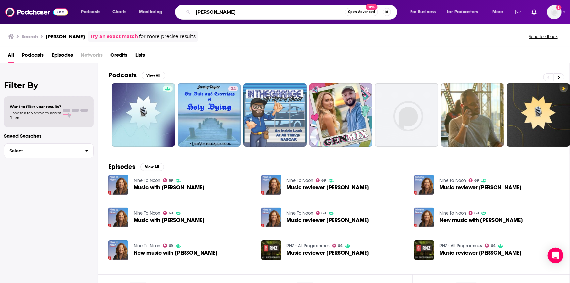
drag, startPoint x: 235, startPoint y: 9, endPoint x: 177, endPoint y: 9, distance: 58.2
click at [177, 8] on div "jeremy taylor Open Advanced New" at bounding box center [286, 12] width 222 height 15
type input "let's grow"
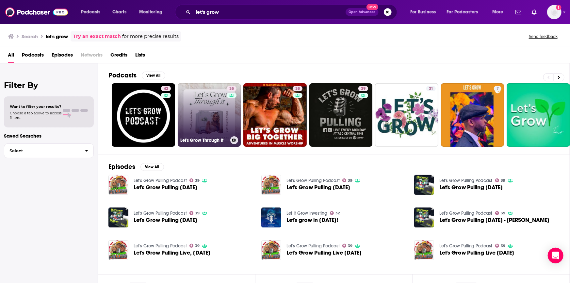
click at [208, 120] on link "35 Let's Grow Through it" at bounding box center [209, 114] width 63 height 63
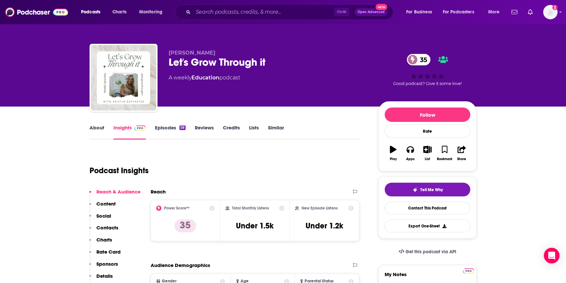
click at [170, 128] on link "Episodes 58" at bounding box center [170, 132] width 31 height 15
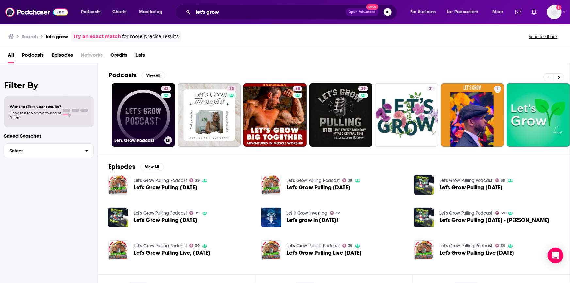
click at [131, 104] on link "42 Let's Grow Podcast" at bounding box center [143, 114] width 63 height 63
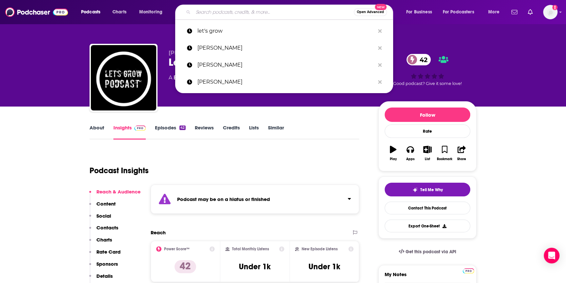
click at [223, 14] on input "Search podcasts, credits, & more..." at bounding box center [273, 12] width 161 height 10
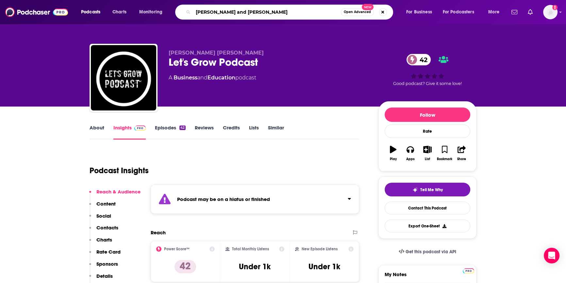
type input "martha and mary show"
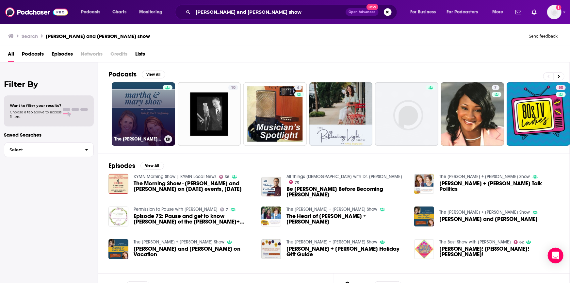
click at [149, 131] on link "The Martha + Mary Show" at bounding box center [143, 113] width 63 height 63
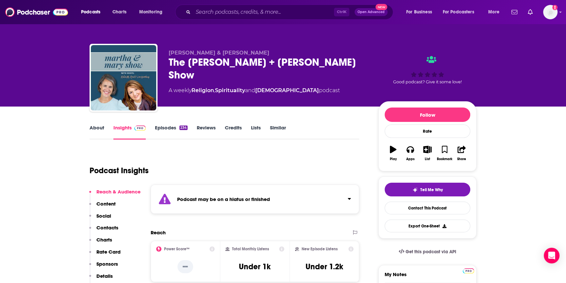
click at [161, 128] on link "Episodes 234" at bounding box center [171, 132] width 33 height 15
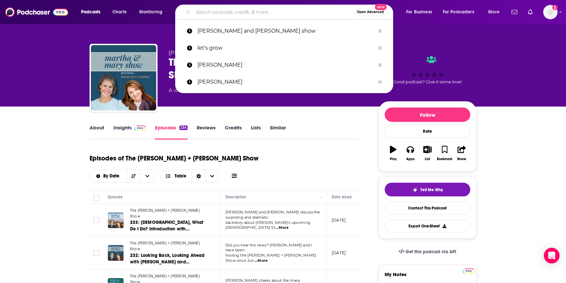
click at [231, 10] on input "Search podcasts, credits, & more..." at bounding box center [273, 12] width 161 height 10
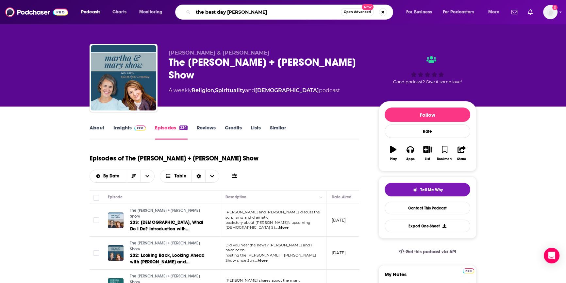
type input "the best day ever"
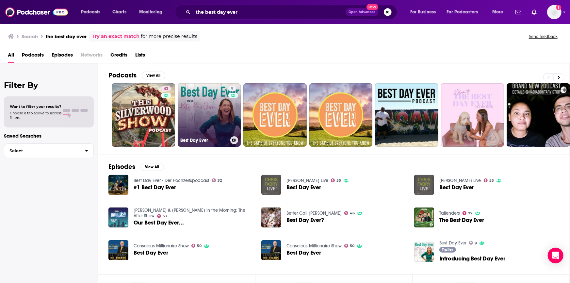
click at [196, 124] on link "9 Best Day Ever" at bounding box center [209, 114] width 63 height 63
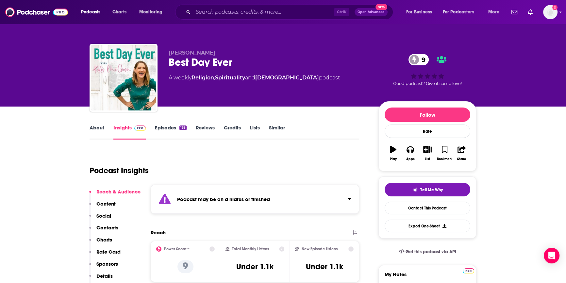
click at [173, 127] on link "Episodes 153" at bounding box center [171, 132] width 32 height 15
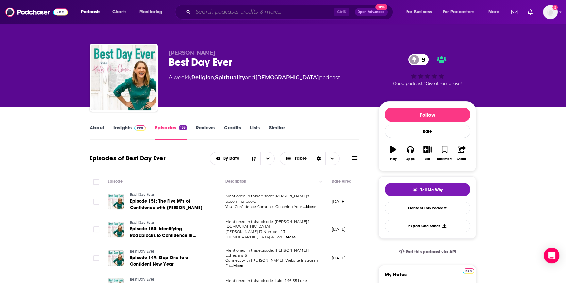
click at [212, 14] on input "Search podcasts, credits, & more..." at bounding box center [263, 12] width 141 height 10
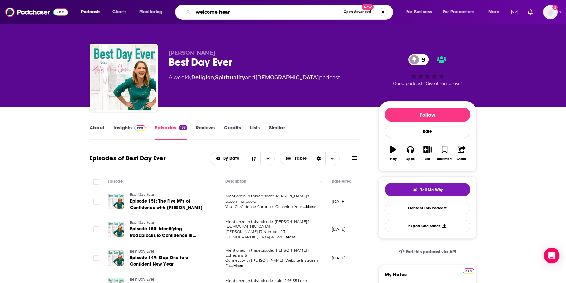
type input "welcome heart"
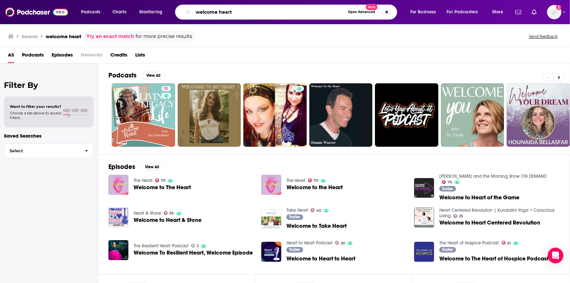
drag, startPoint x: 253, startPoint y: 12, endPoint x: 125, endPoint y: 0, distance: 128.1
click at [125, 0] on html "Podcasts Charts Monitoring welcome heart Open Advanced New For Business For Pod…" at bounding box center [285, 141] width 570 height 283
type input "sue donaldson"
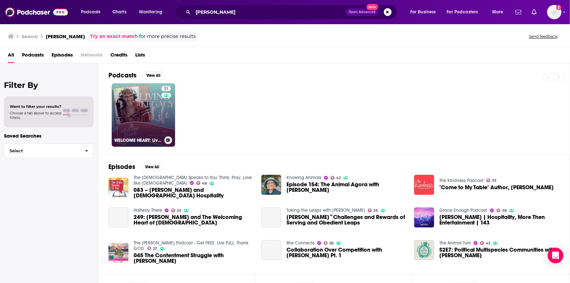
click at [148, 111] on link "31 WELCOME HEART: Living a Legacy Life" at bounding box center [143, 114] width 63 height 63
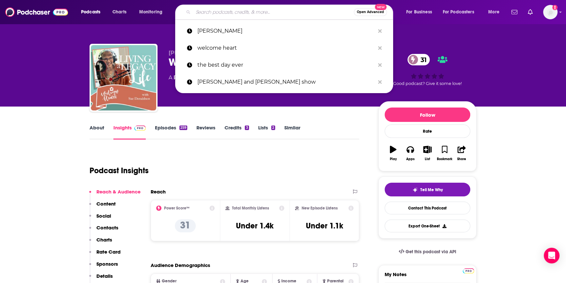
click at [265, 11] on input "Search podcasts, credits, & more..." at bounding box center [273, 12] width 161 height 10
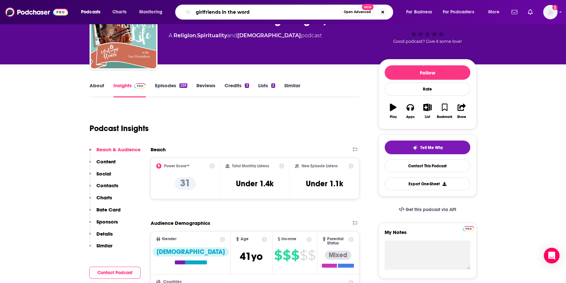
scroll to position [148, 0]
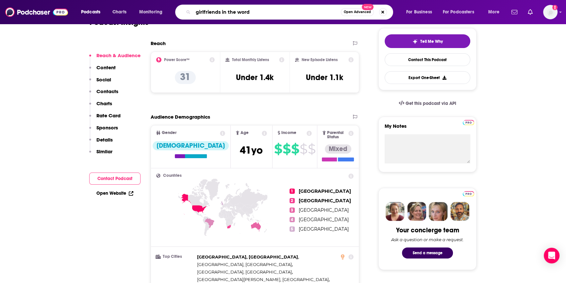
type input "girlfriends in the word"
click at [116, 177] on button "Contact Podcast" at bounding box center [114, 179] width 51 height 12
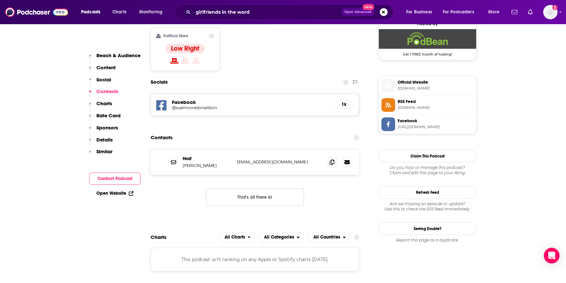
scroll to position [539, 0]
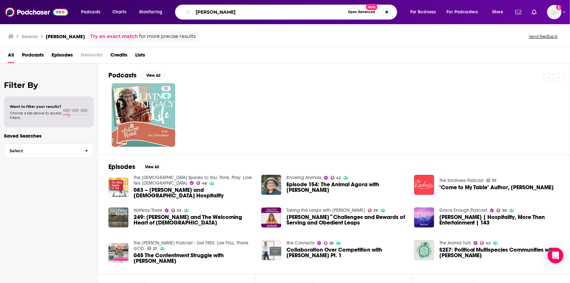
drag, startPoint x: 244, startPoint y: 14, endPoint x: 172, endPoint y: 10, distance: 72.0
click at [172, 10] on div "Podcasts Charts Monitoring sue donaldson Open Advanced New For Business For Pod…" at bounding box center [292, 12] width 433 height 15
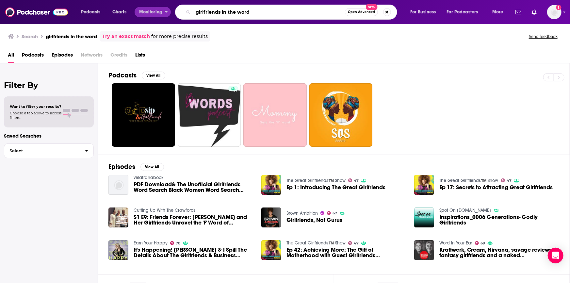
drag, startPoint x: 270, startPoint y: 12, endPoint x: 167, endPoint y: 8, distance: 103.7
click at [167, 8] on div "Podcasts Charts Monitoring girlfriends in the word Open Advanced New For Busine…" at bounding box center [292, 12] width 433 height 15
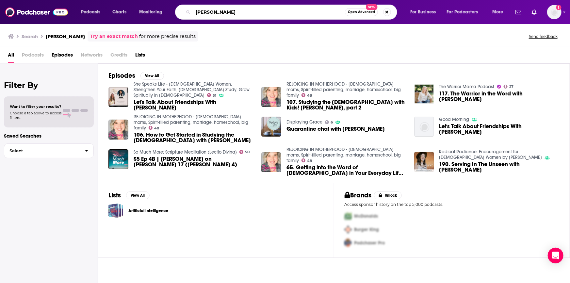
click at [245, 14] on input "natalia drumm" at bounding box center [269, 12] width 152 height 10
drag, startPoint x: 245, startPoint y: 14, endPoint x: 180, endPoint y: 13, distance: 65.4
click at [180, 13] on div "natalia drumm Open Advanced New" at bounding box center [286, 12] width 222 height 15
type input "olive us"
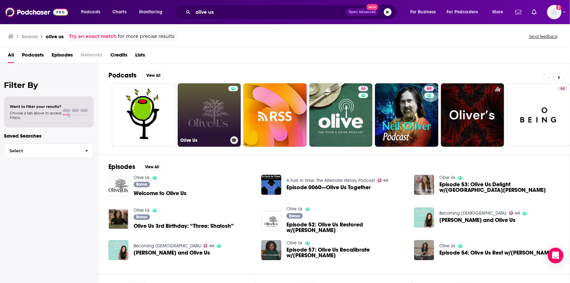
click at [220, 102] on link "Olive Us" at bounding box center [209, 114] width 63 height 63
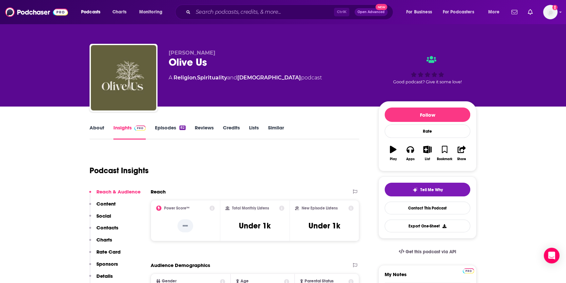
click at [171, 129] on link "Episodes 82" at bounding box center [170, 132] width 31 height 15
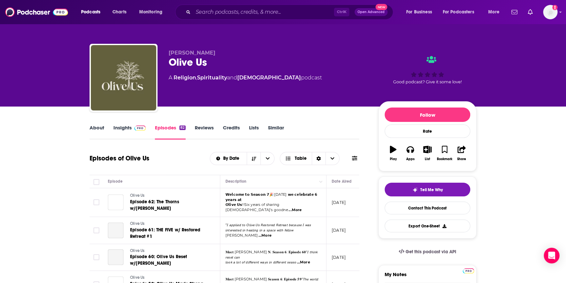
scroll to position [89, 0]
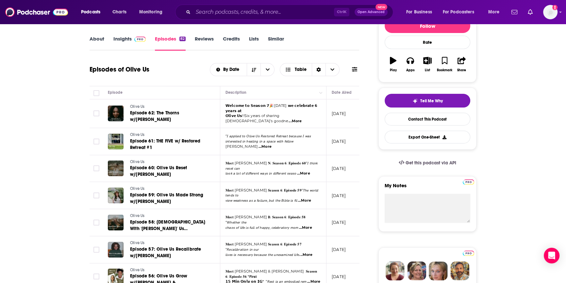
click at [310, 171] on span "...More" at bounding box center [303, 173] width 13 height 5
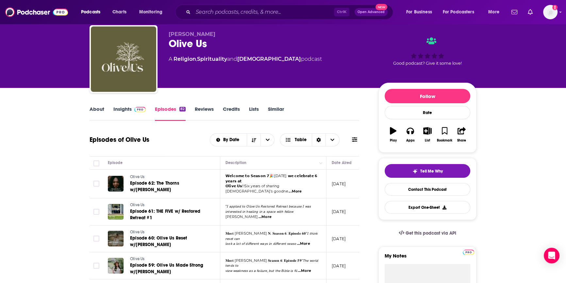
scroll to position [0, 0]
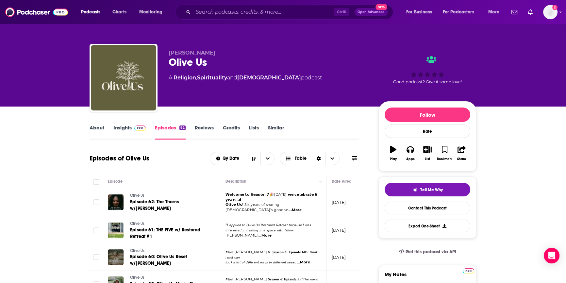
click at [116, 126] on link "Insights" at bounding box center [129, 132] width 32 height 15
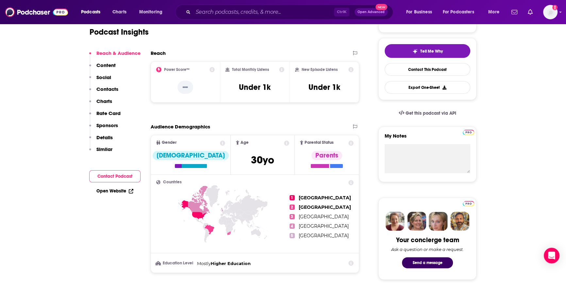
scroll to position [148, 0]
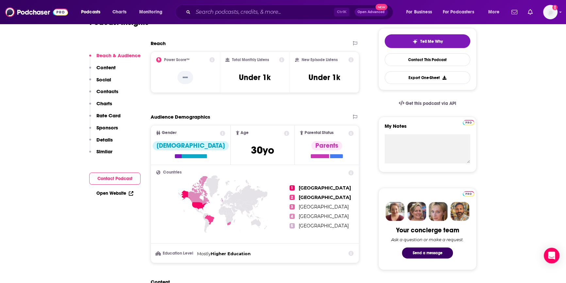
click at [116, 180] on button "Contact Podcast" at bounding box center [114, 179] width 51 height 12
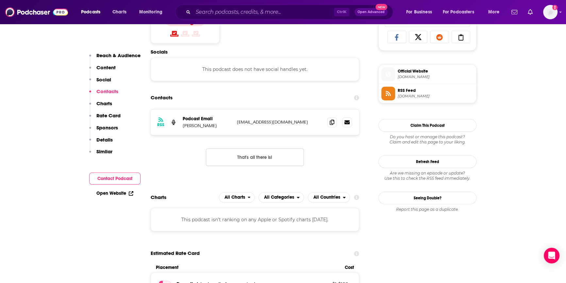
scroll to position [439, 0]
click at [208, 14] on input "Search podcasts, credits, & more..." at bounding box center [263, 12] width 141 height 10
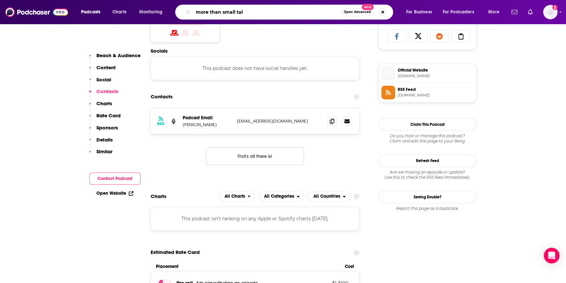
type input "more than small talk"
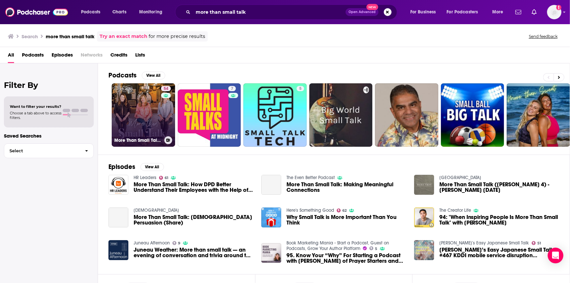
click at [161, 116] on div "54" at bounding box center [166, 111] width 11 height 50
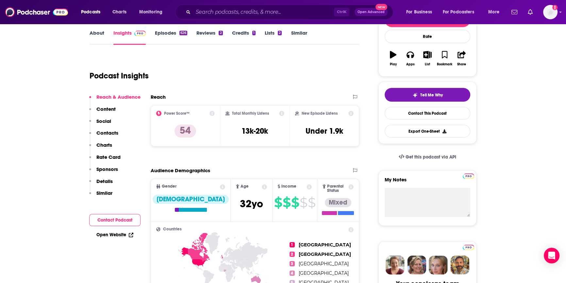
scroll to position [119, 0]
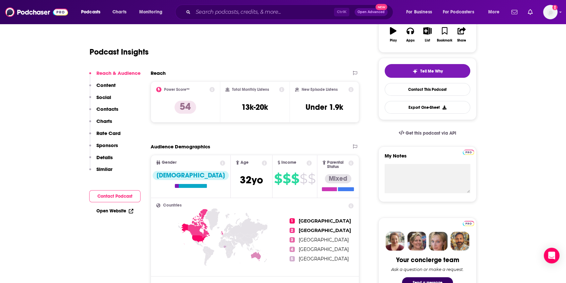
click at [115, 198] on button "Contact Podcast" at bounding box center [114, 196] width 51 height 12
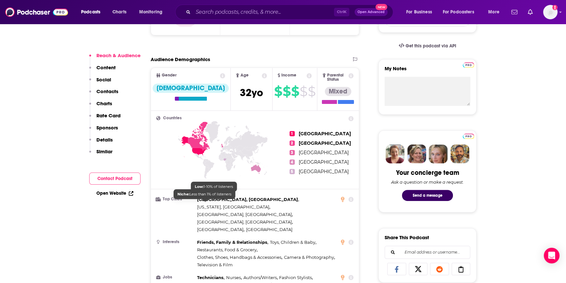
scroll to position [208, 0]
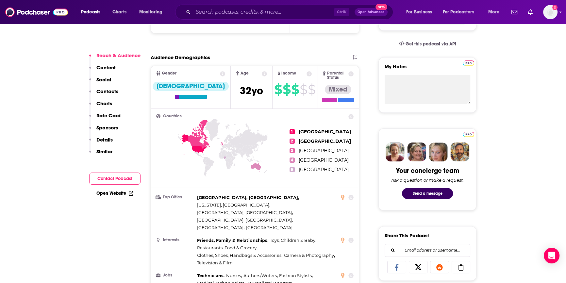
click at [130, 182] on button "Contact Podcast" at bounding box center [114, 179] width 51 height 12
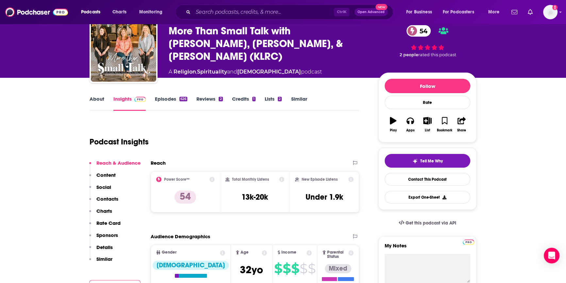
scroll to position [0, 0]
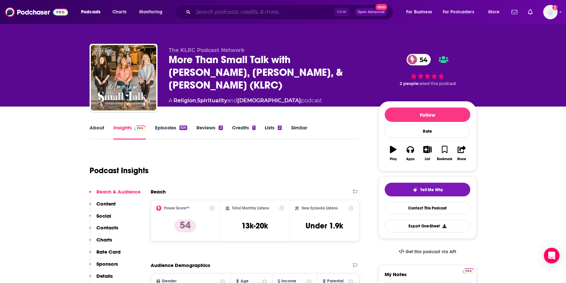
click at [235, 12] on input "Search podcasts, credits, & more..." at bounding box center [263, 12] width 141 height 10
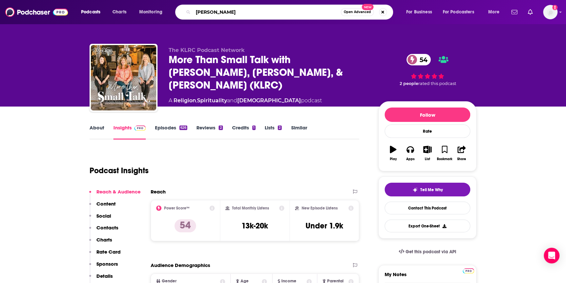
type input "jennifer hand"
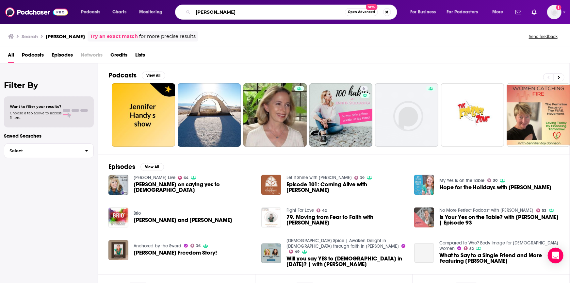
drag, startPoint x: 253, startPoint y: 12, endPoint x: 186, endPoint y: 9, distance: 66.7
click at [186, 9] on div "jennifer hand Open Advanced New" at bounding box center [286, 12] width 222 height 15
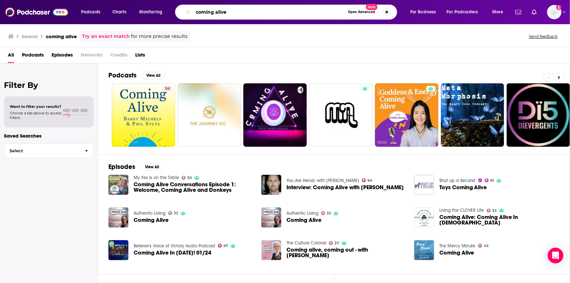
drag, startPoint x: 244, startPoint y: 11, endPoint x: 150, endPoint y: -3, distance: 94.9
click at [150, 0] on html "Podcasts Charts Monitoring coming alive Open Advanced New For Business For Podc…" at bounding box center [285, 141] width 570 height 283
type input "my yes is"
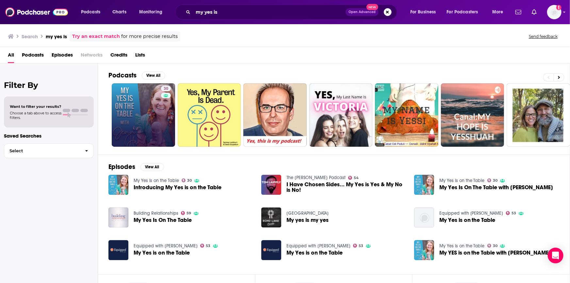
click at [156, 98] on div "Power Score: 30" at bounding box center [166, 98] width 37 height 10
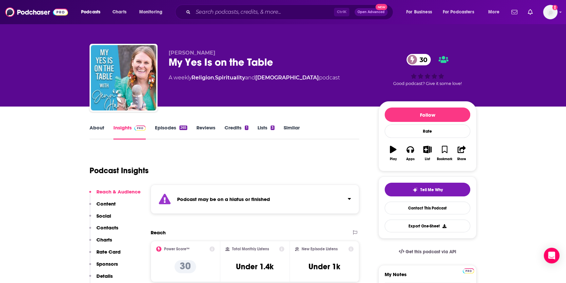
click at [164, 130] on link "Episodes 265" at bounding box center [171, 132] width 32 height 15
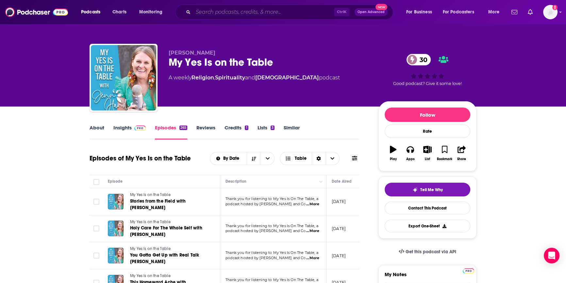
click at [222, 13] on input "Search podcasts, credits, & more..." at bounding box center [263, 12] width 141 height 10
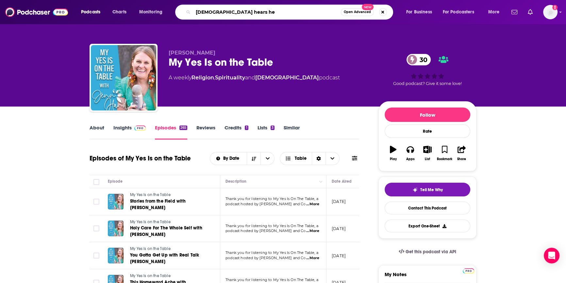
type input "god hears her"
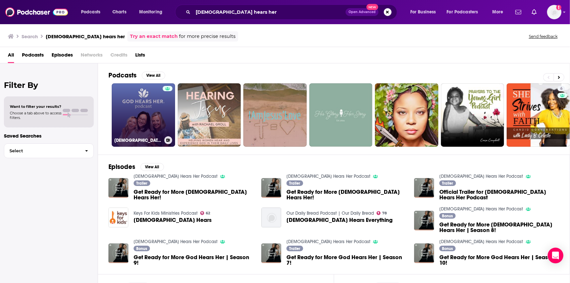
click at [139, 113] on link "God Hears Her Podcast" at bounding box center [143, 114] width 63 height 63
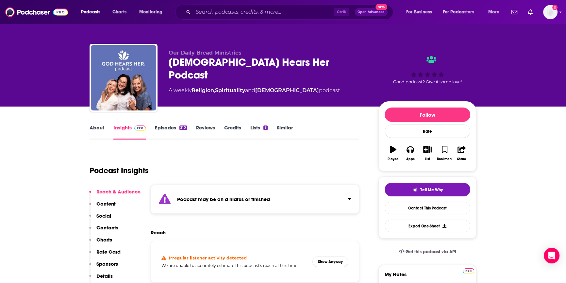
click at [167, 126] on link "Episodes 210" at bounding box center [171, 132] width 32 height 15
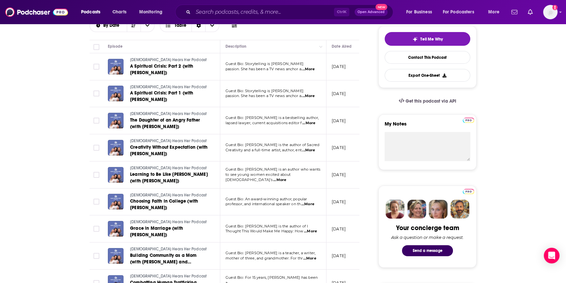
scroll to position [89, 0]
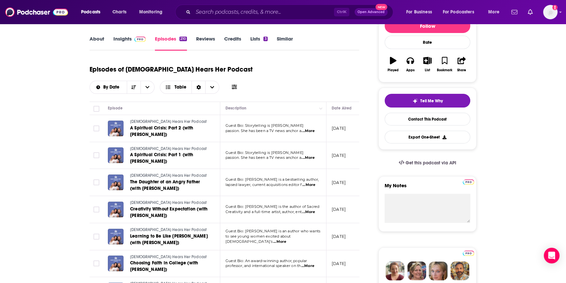
click at [125, 40] on link "Insights" at bounding box center [129, 43] width 32 height 15
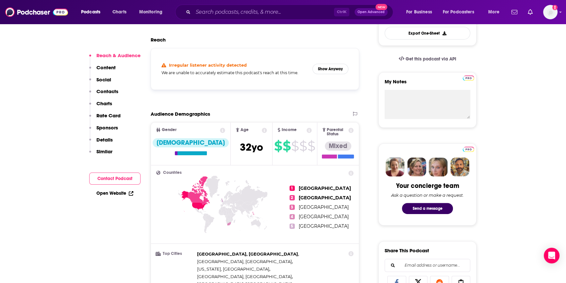
scroll to position [208, 0]
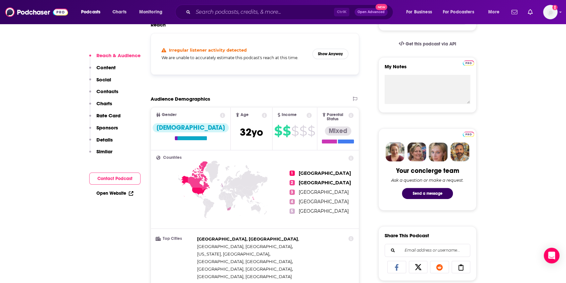
click at [112, 179] on button "Contact Podcast" at bounding box center [114, 179] width 51 height 12
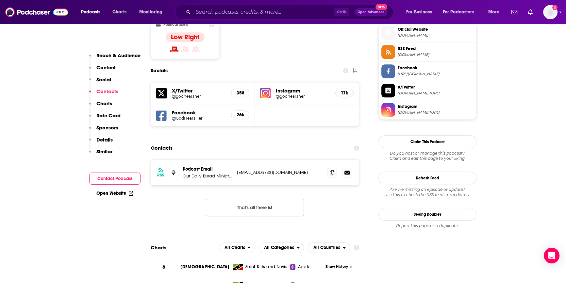
scroll to position [602, 0]
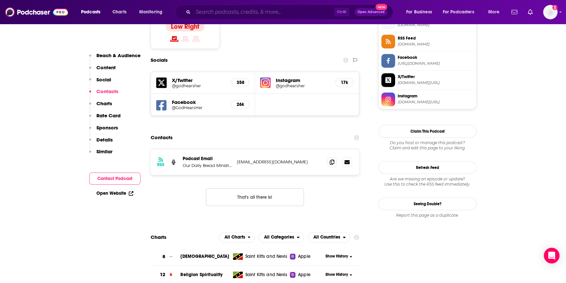
click at [216, 11] on input "Search podcasts, credits, & more..." at bounding box center [263, 12] width 141 height 10
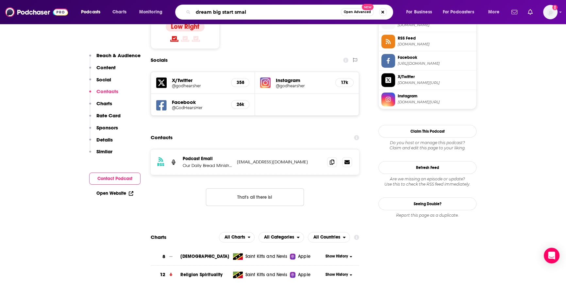
type input "dream big start small"
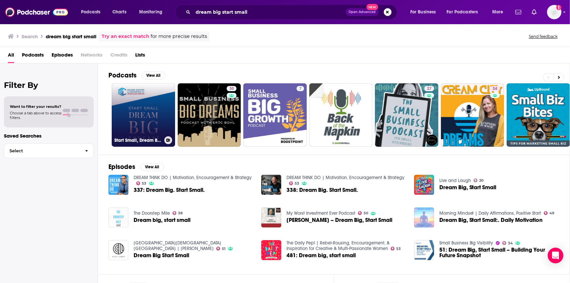
click at [152, 125] on link "Start Small, Dream BIG" at bounding box center [143, 114] width 63 height 63
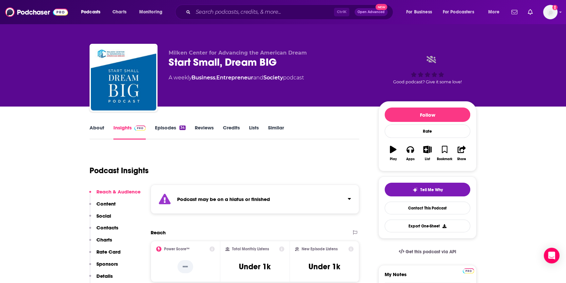
click at [158, 125] on link "Episodes 34" at bounding box center [170, 132] width 31 height 15
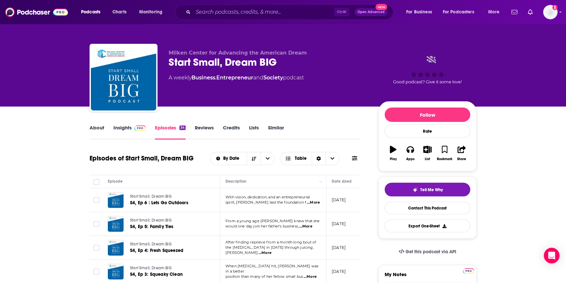
click at [118, 125] on link "Insights" at bounding box center [129, 132] width 32 height 15
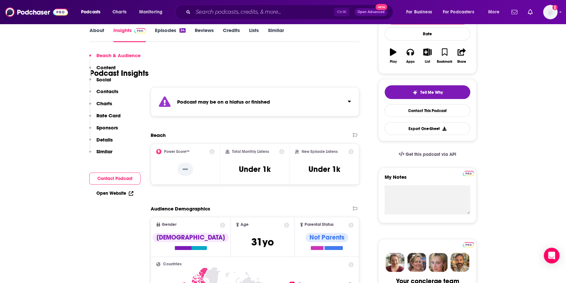
scroll to position [148, 0]
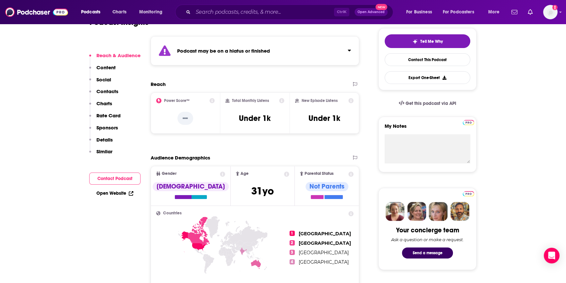
click at [111, 177] on button "Contact Podcast" at bounding box center [114, 179] width 51 height 12
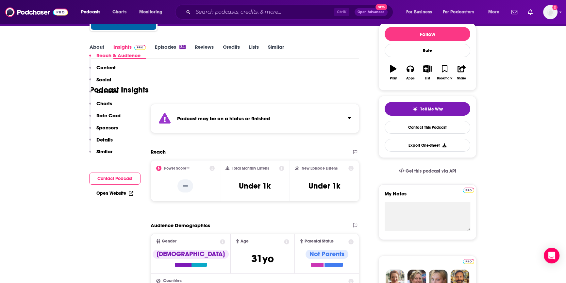
scroll to position [33, 0]
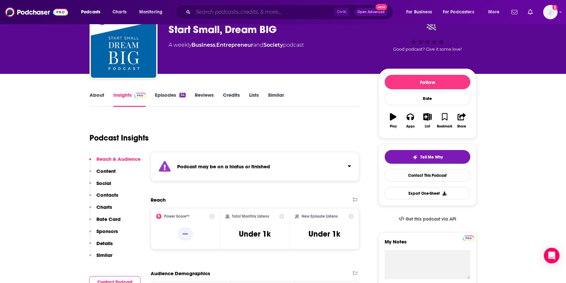
click at [205, 9] on input "Search podcasts, credits, & more..." at bounding box center [263, 12] width 141 height 10
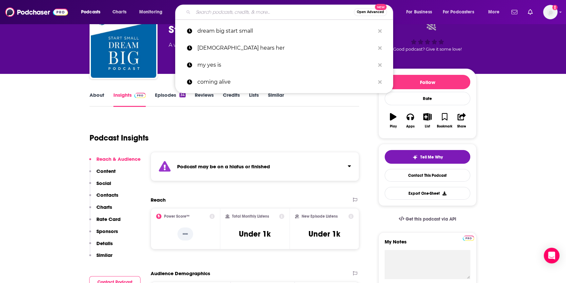
click at [199, 11] on input "Search podcasts, credits, & more..." at bounding box center [273, 12] width 161 height 10
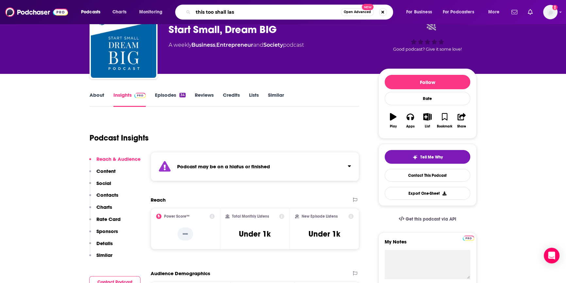
type input "this too shall last"
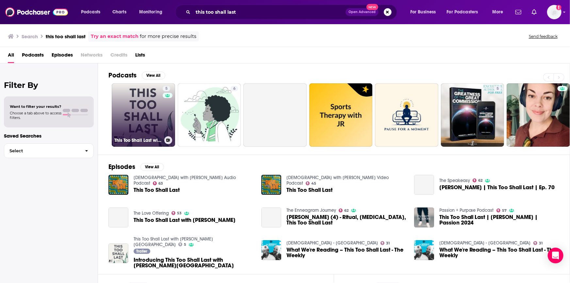
click at [144, 106] on link "5 This Too Shall Last with K.J. Ramsey" at bounding box center [143, 114] width 63 height 63
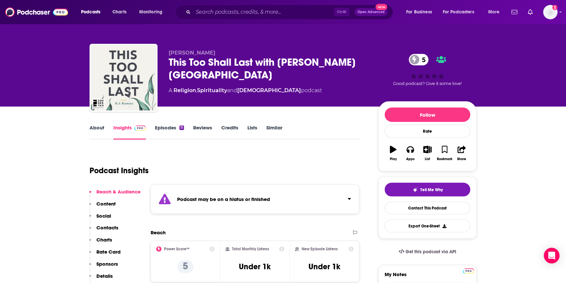
click at [170, 129] on link "Episodes 11" at bounding box center [169, 132] width 29 height 15
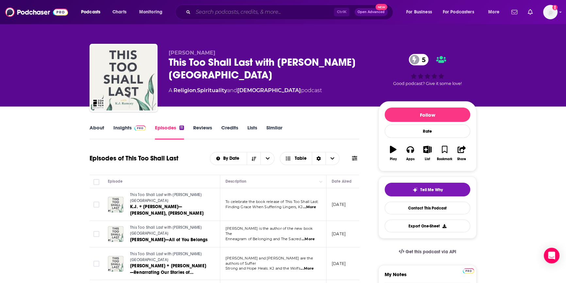
click at [223, 10] on input "Search podcasts, credits, & more..." at bounding box center [263, 12] width 141 height 10
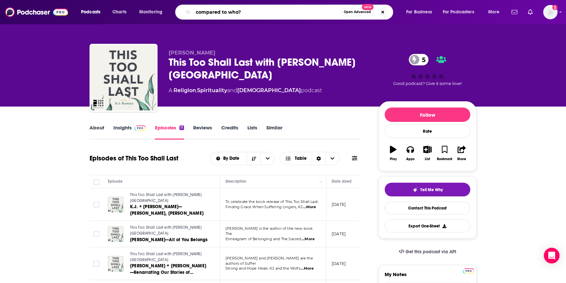
type input "compared to who"
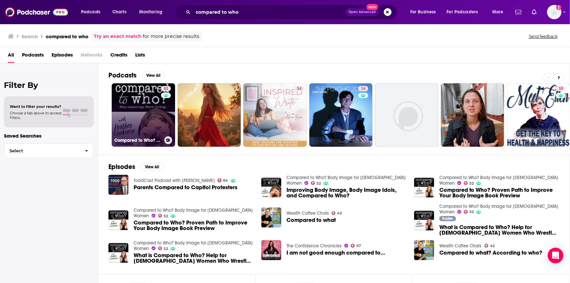
click at [155, 109] on link "52 Compared to Who? Body Image for Christian Women" at bounding box center [143, 114] width 63 height 63
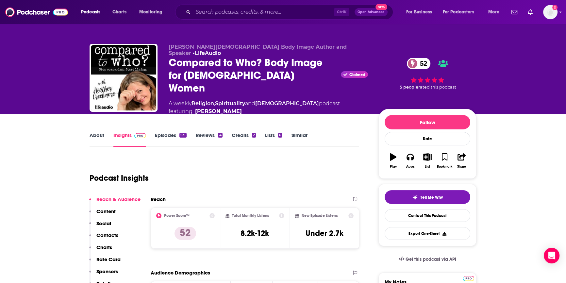
click at [162, 131] on div "About Insights Episodes 531 Reviews 4 Credits 2 Lists 6 Similar" at bounding box center [225, 139] width 270 height 16
click at [162, 132] on link "Episodes 531" at bounding box center [171, 139] width 32 height 15
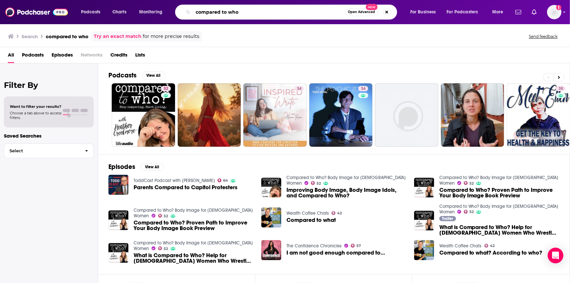
drag, startPoint x: 248, startPoint y: 13, endPoint x: 144, endPoint y: 3, distance: 104.7
click at [144, 4] on div "Podcasts Charts Monitoring compared to who Open Advanced New For Business For P…" at bounding box center [285, 12] width 570 height 24
type input "christy wright"
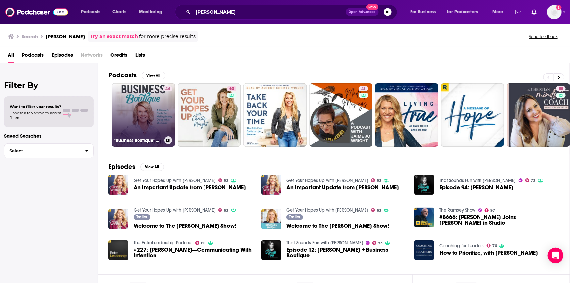
click at [155, 122] on link "44 "Business Boutique" by Christy Wright" at bounding box center [143, 114] width 63 height 63
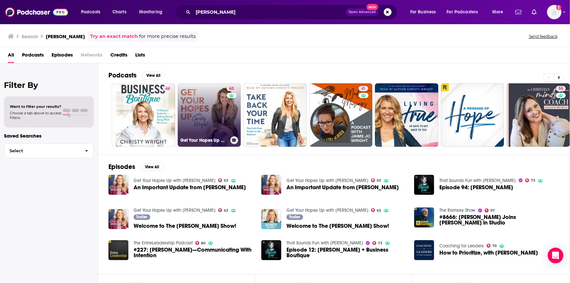
click at [196, 118] on link "63 Get Your Hopes Up with Christy Wright" at bounding box center [209, 114] width 63 height 63
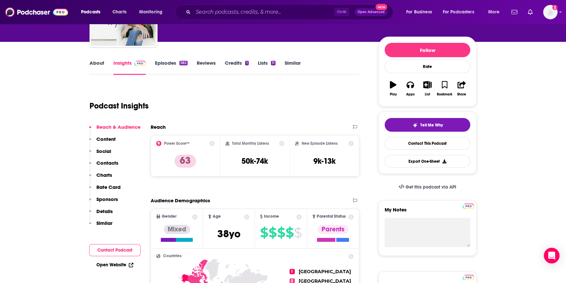
scroll to position [119, 0]
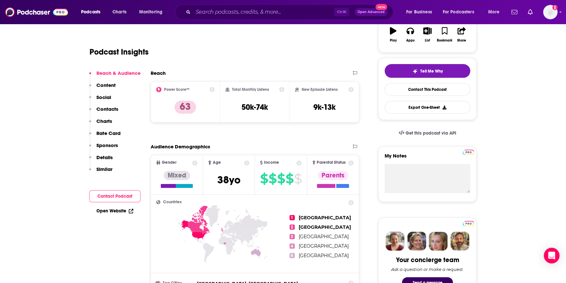
click at [117, 194] on button "Contact Podcast" at bounding box center [114, 196] width 51 height 12
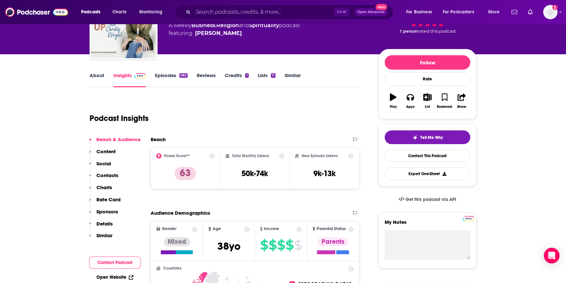
scroll to position [0, 0]
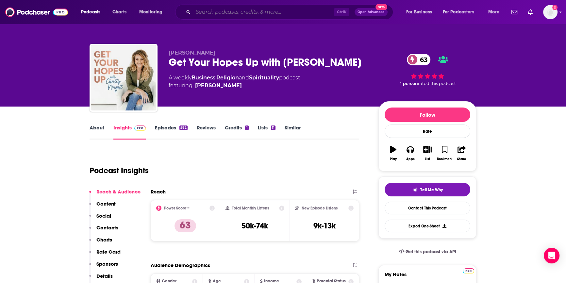
click at [220, 13] on input "Search podcasts, credits, & more..." at bounding box center [263, 12] width 141 height 10
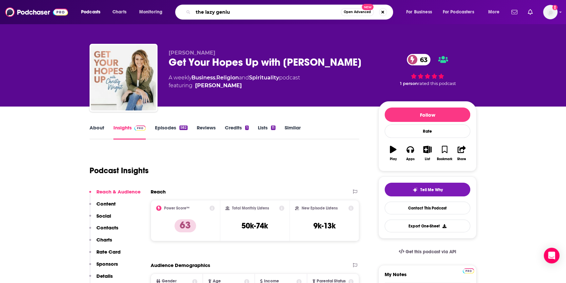
type input "the lazy genius"
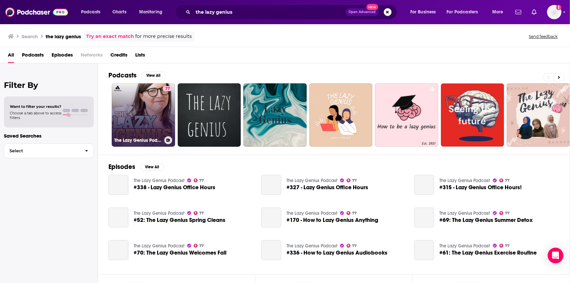
click at [160, 110] on link "77 The Lazy Genius Podcast" at bounding box center [143, 114] width 63 height 63
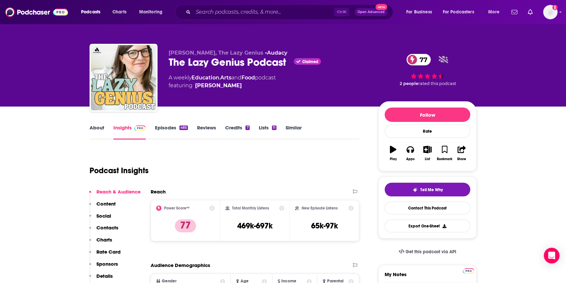
click at [167, 127] on link "Episodes 485" at bounding box center [171, 132] width 33 height 15
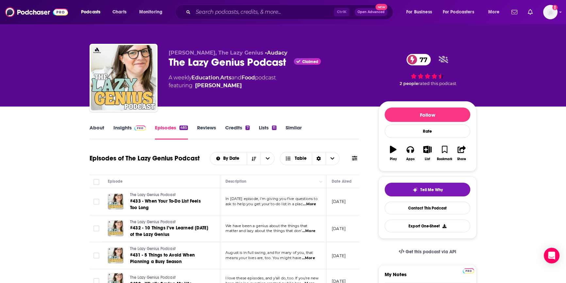
click at [14, 91] on div "Kendra, The Lazy Genius • Audacy The Lazy Genius Podcast Claimed 77 A weekly Ed…" at bounding box center [283, 53] width 566 height 107
click at [265, 11] on input "Search podcasts, credits, & more..." at bounding box center [263, 12] width 141 height 10
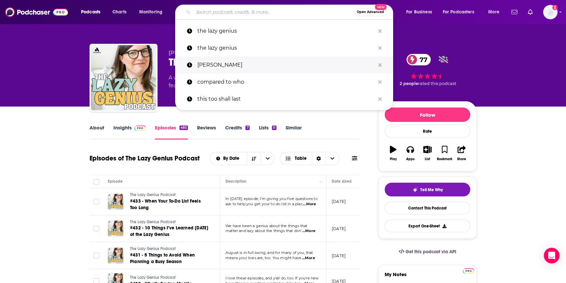
click at [268, 62] on p "christy wright" at bounding box center [286, 65] width 178 height 17
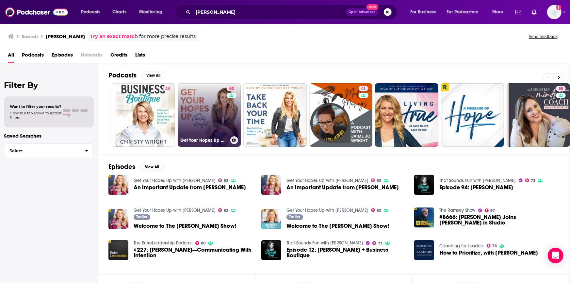
click at [201, 131] on link "63 Get Your Hopes Up with Christy Wright" at bounding box center [209, 114] width 63 height 63
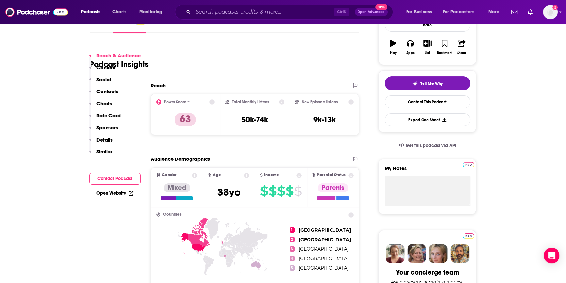
scroll to position [238, 0]
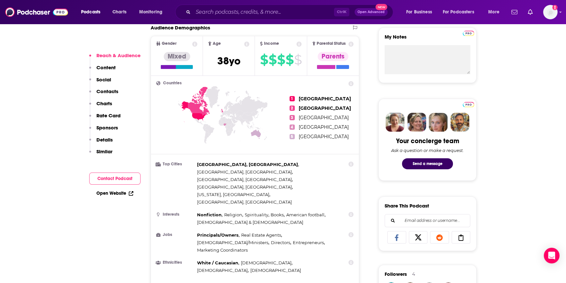
click at [116, 178] on button "Contact Podcast" at bounding box center [114, 179] width 51 height 12
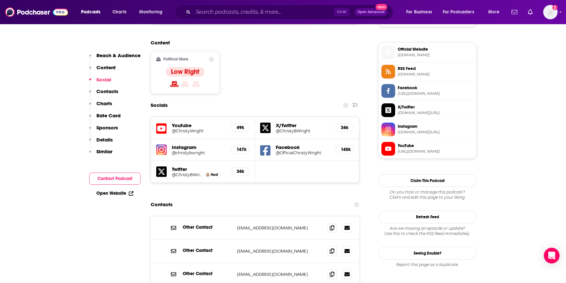
scroll to position [576, 0]
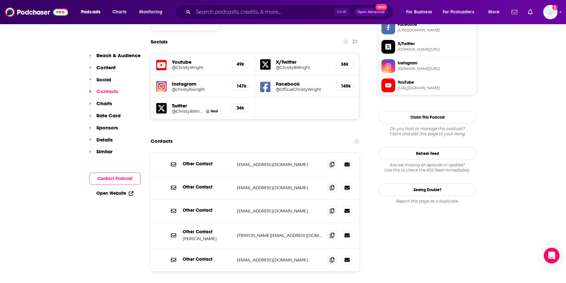
click at [214, 10] on input "Search podcasts, credits, & more..." at bounding box center [263, 12] width 141 height 10
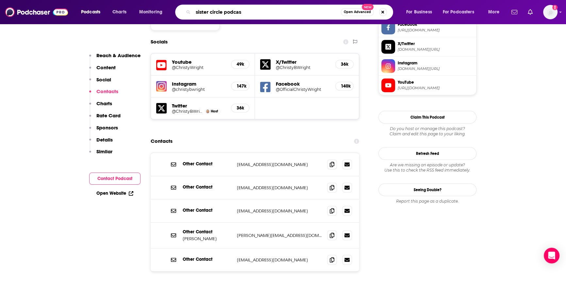
type input "sister circle podcast"
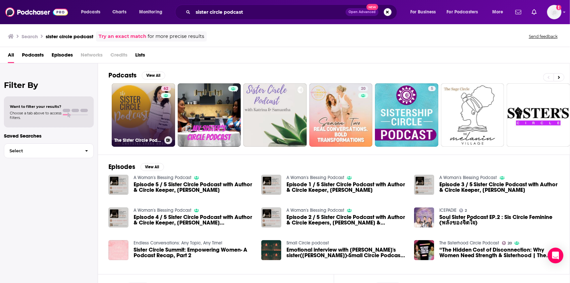
click at [150, 126] on link "62 The Sister Circle Podcast" at bounding box center [143, 114] width 63 height 63
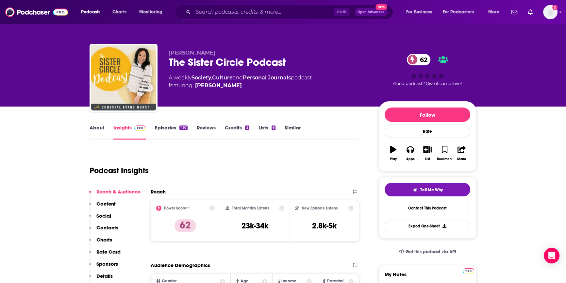
click at [166, 128] on link "Episodes 497" at bounding box center [171, 132] width 33 height 15
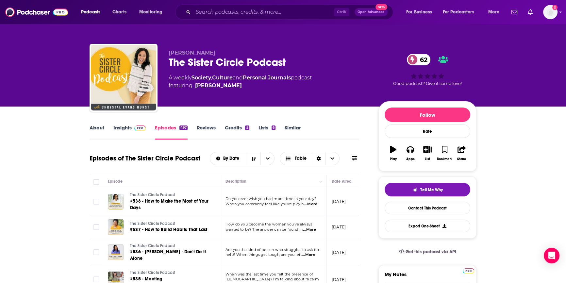
click at [113, 127] on link "Insights" at bounding box center [129, 132] width 32 height 15
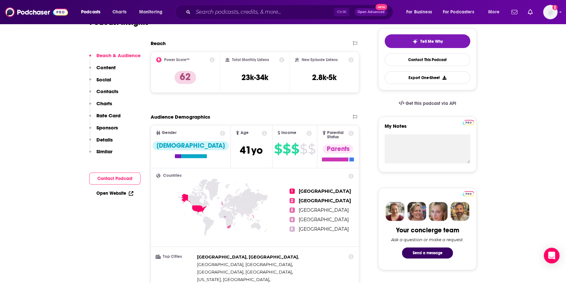
click at [118, 180] on button "Contact Podcast" at bounding box center [114, 179] width 51 height 12
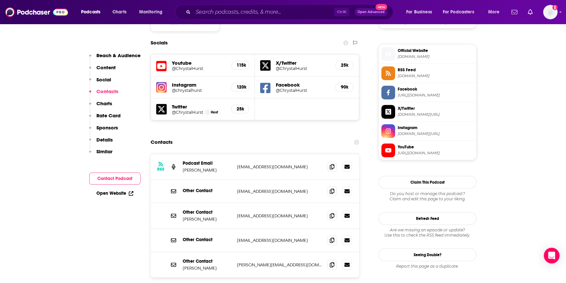
scroll to position [576, 0]
